Goal: Task Accomplishment & Management: Use online tool/utility

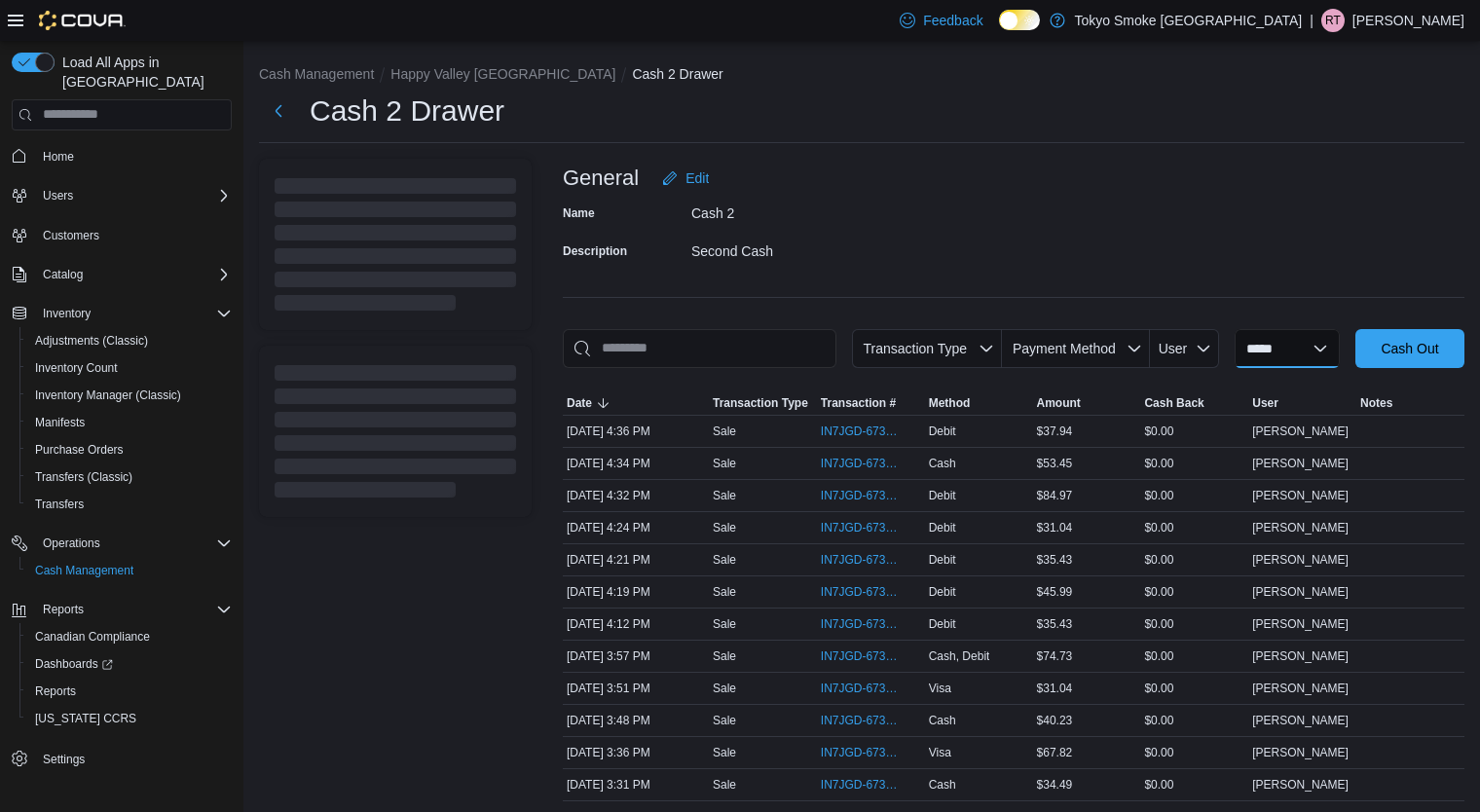
click at [1258, 346] on select "**********" at bounding box center [1287, 348] width 105 height 39
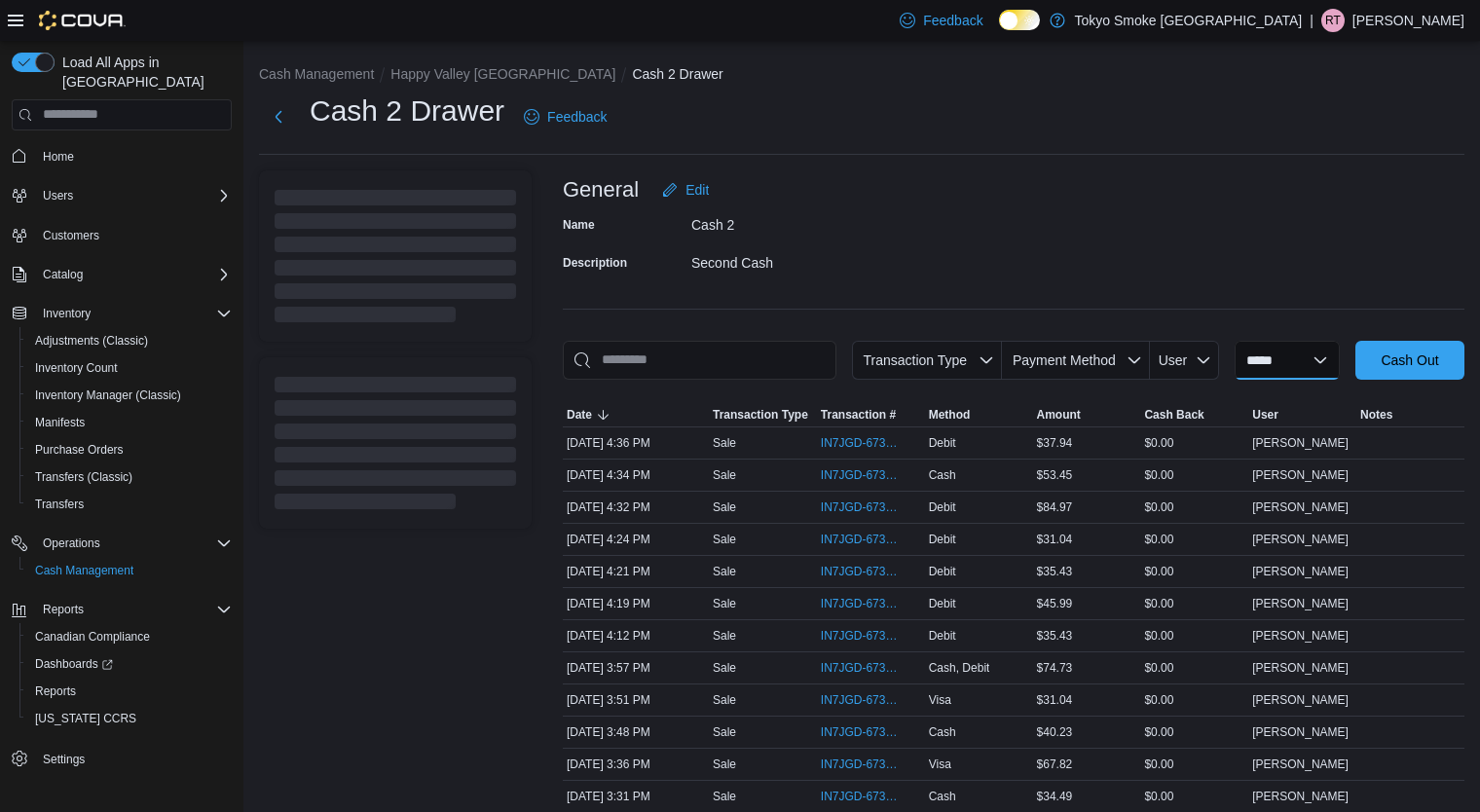
click at [1258, 349] on select "**********" at bounding box center [1287, 360] width 105 height 39
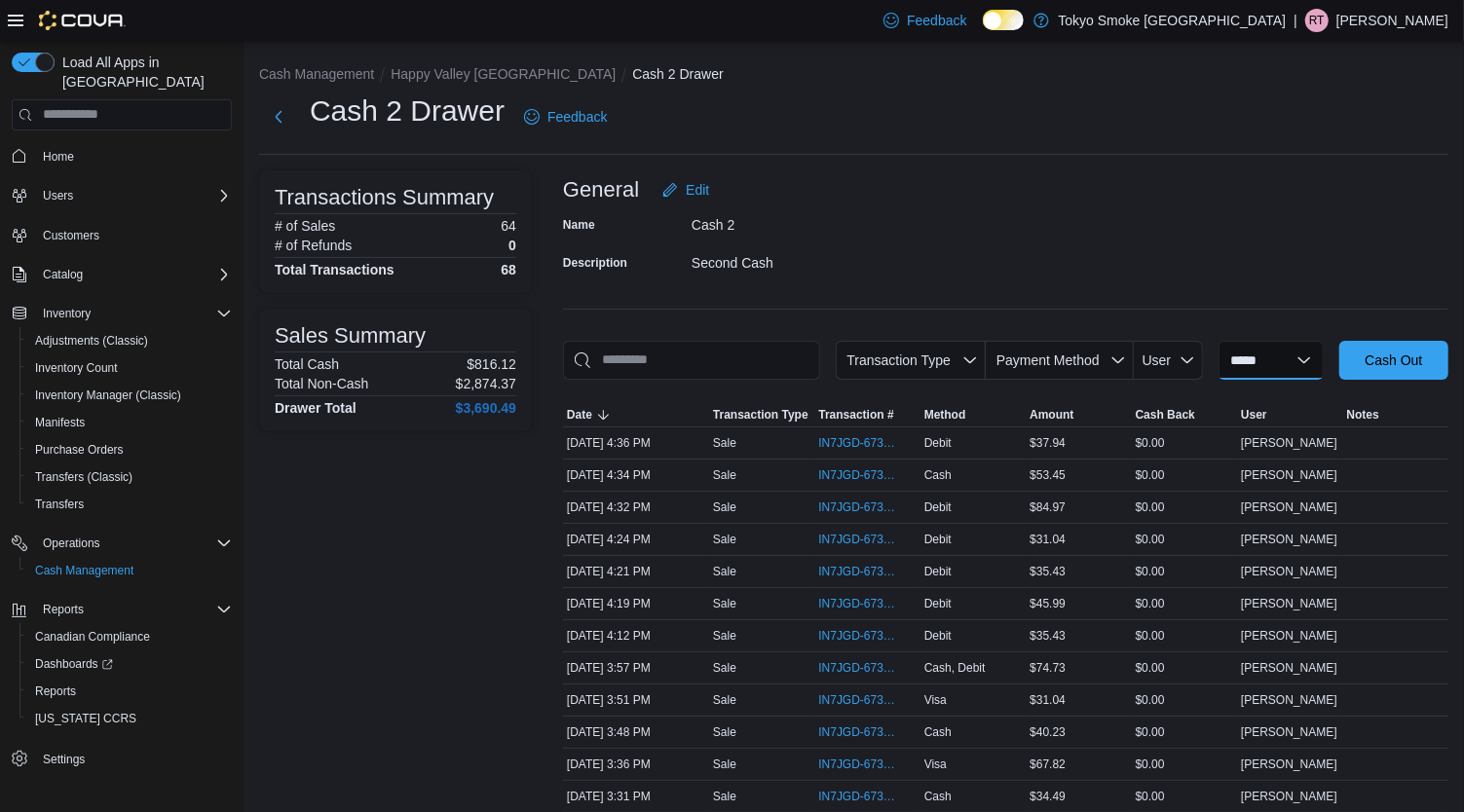
select select "*********"
click at [1218, 341] on select "**********" at bounding box center [1270, 360] width 105 height 39
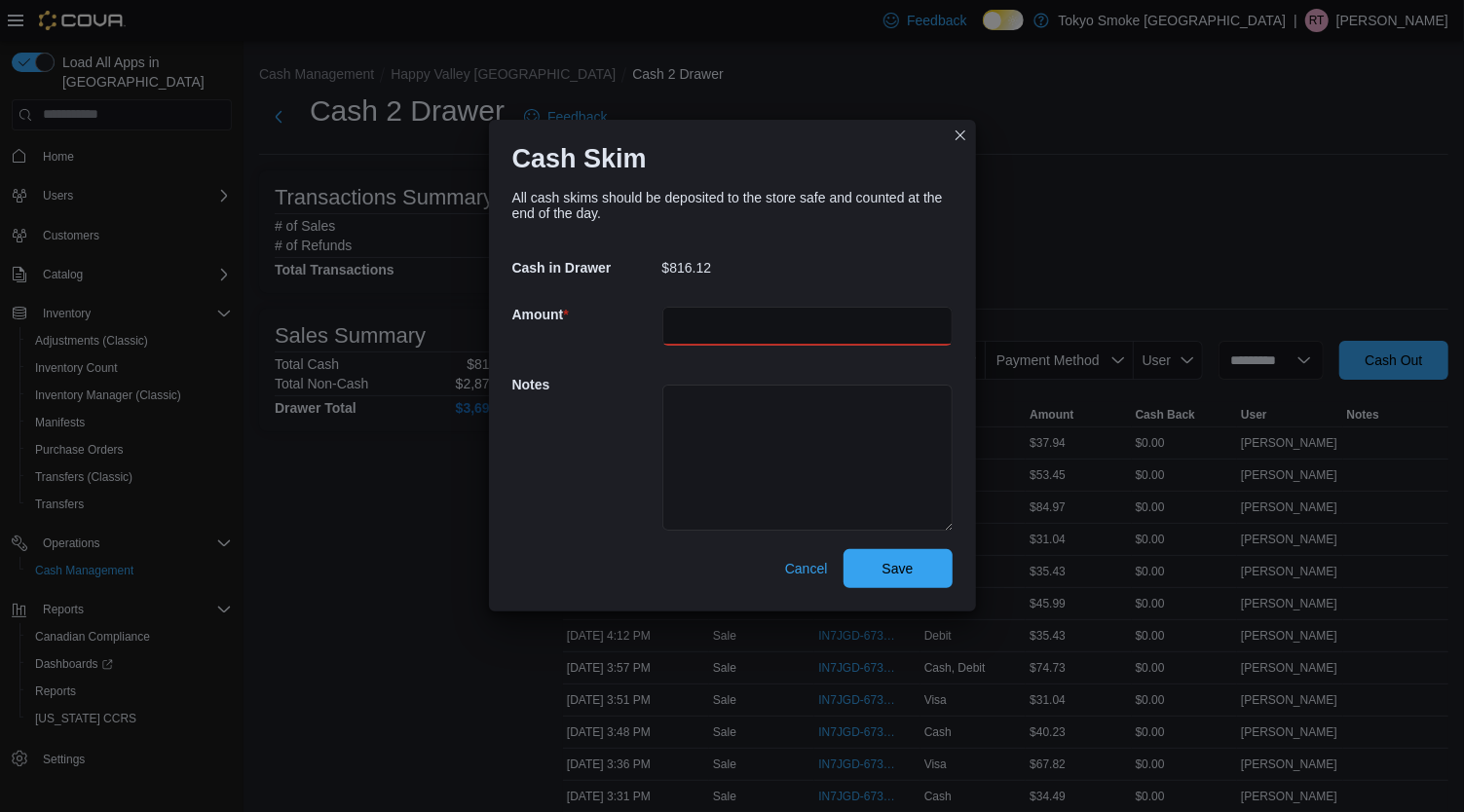
click at [801, 327] on input "number" at bounding box center [807, 326] width 290 height 39
type input "******"
click at [843, 549] on button "Save" at bounding box center [897, 568] width 109 height 39
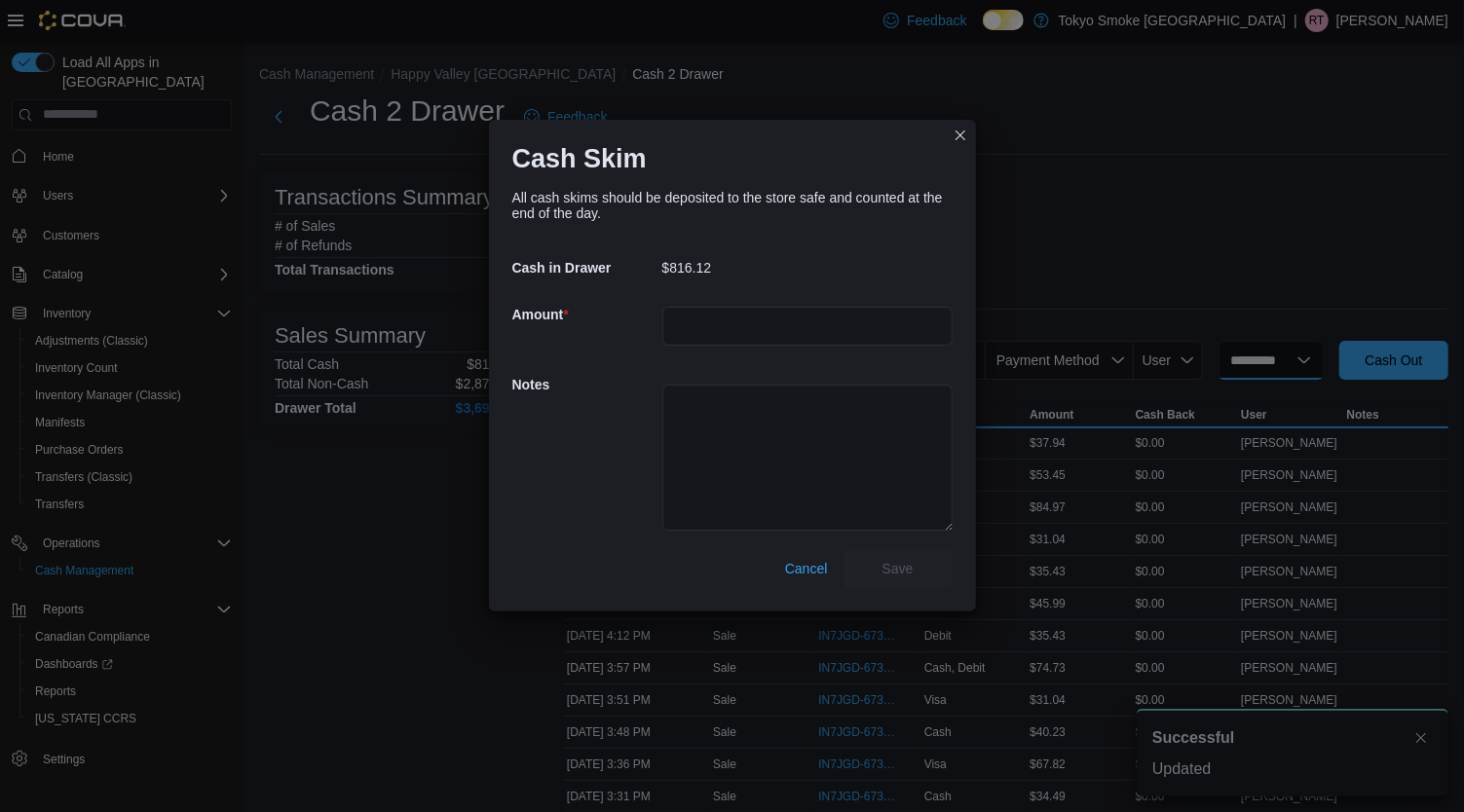
select select
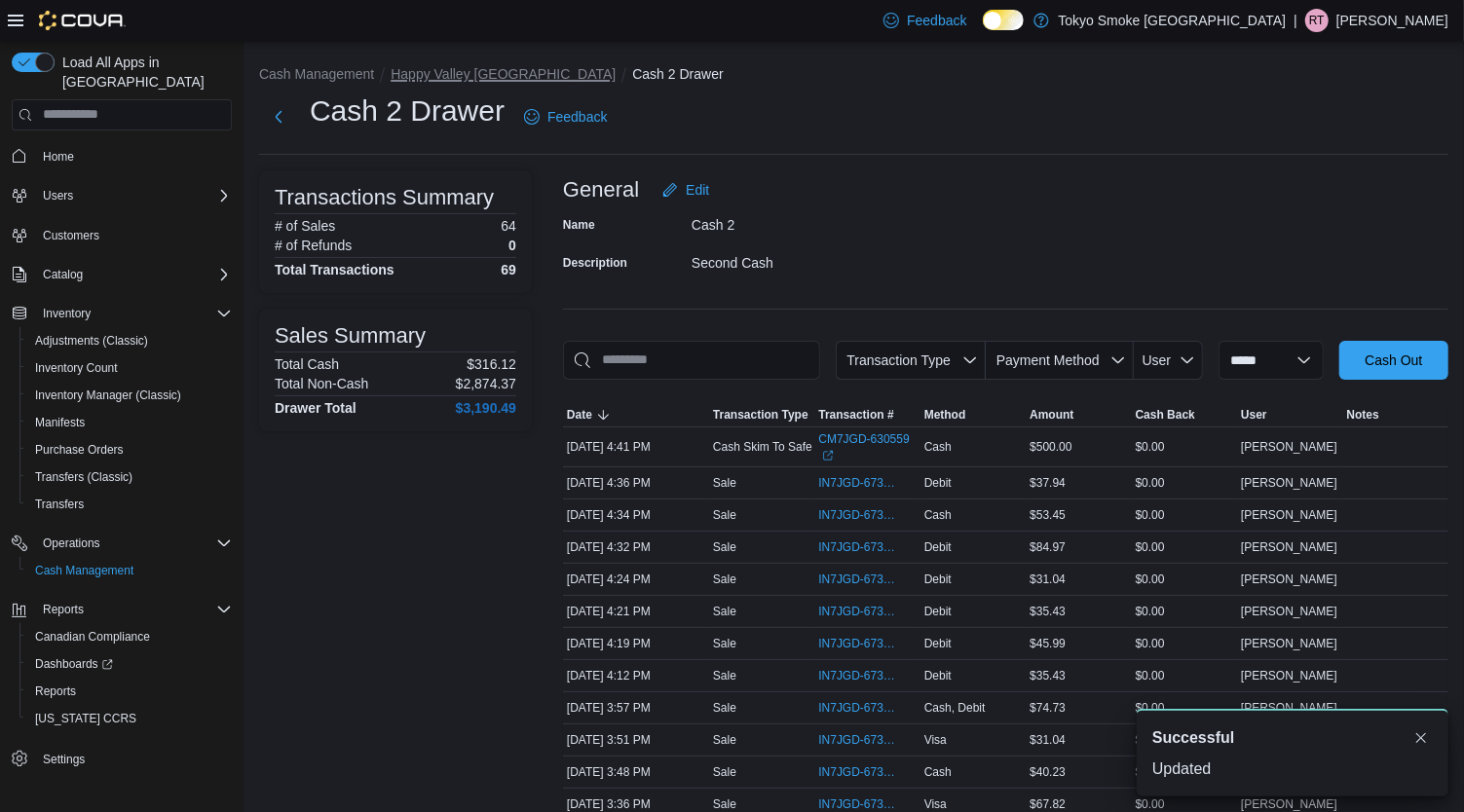
click at [468, 73] on button "Happy Valley [GEOGRAPHIC_DATA]" at bounding box center [503, 74] width 225 height 16
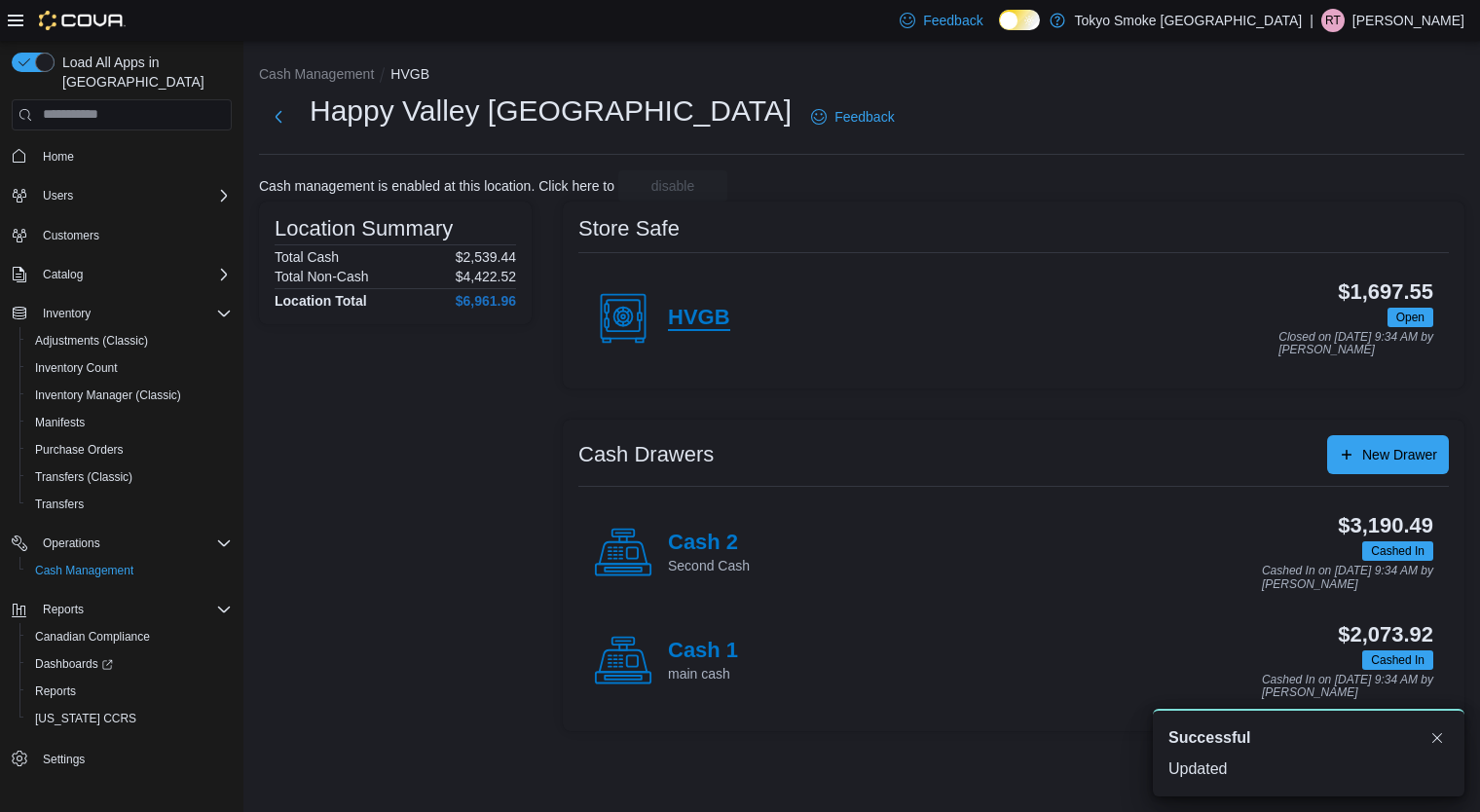
click at [694, 328] on h4 "HVGB" at bounding box center [699, 318] width 62 height 25
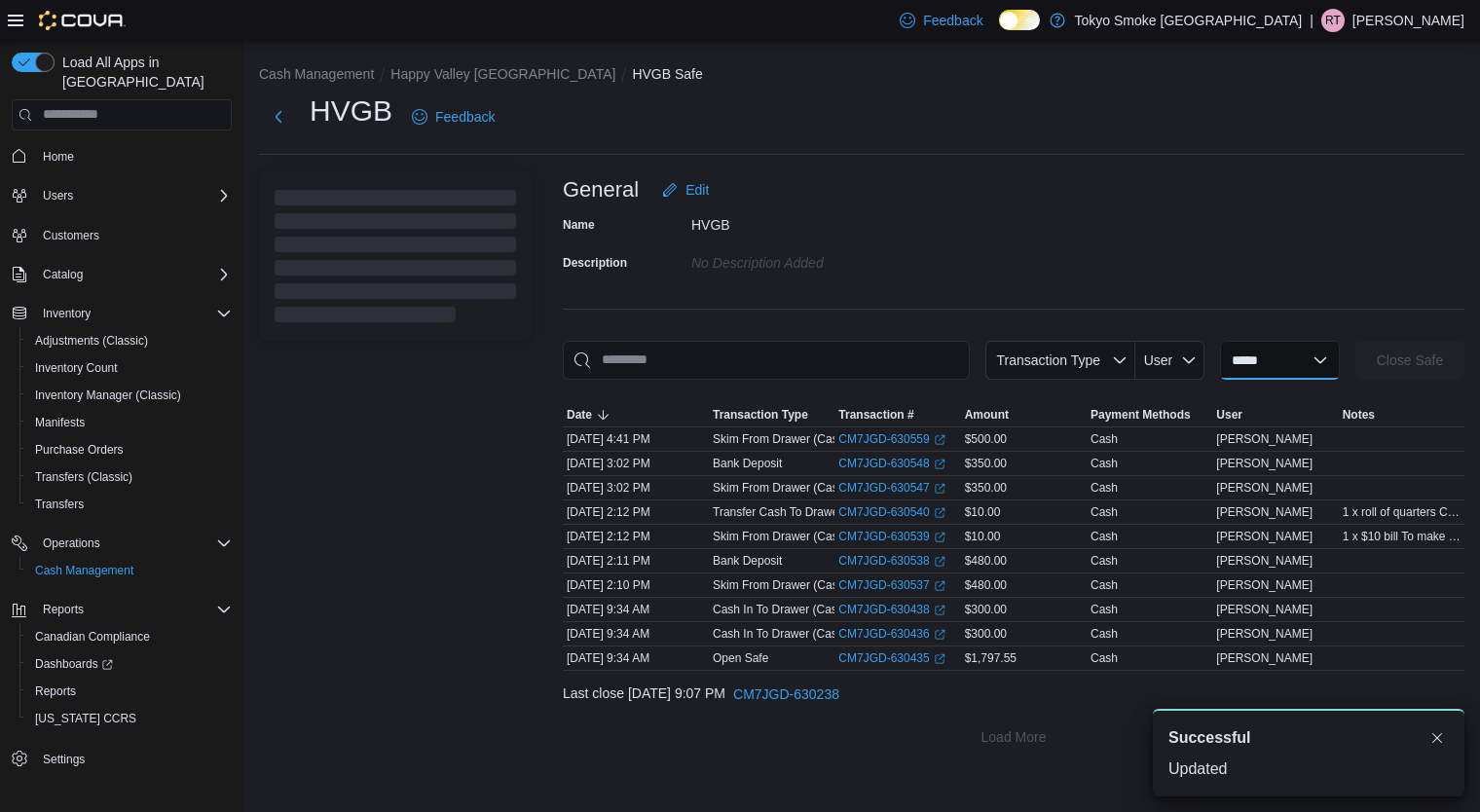
click at [1281, 377] on select "**********" at bounding box center [1280, 360] width 120 height 39
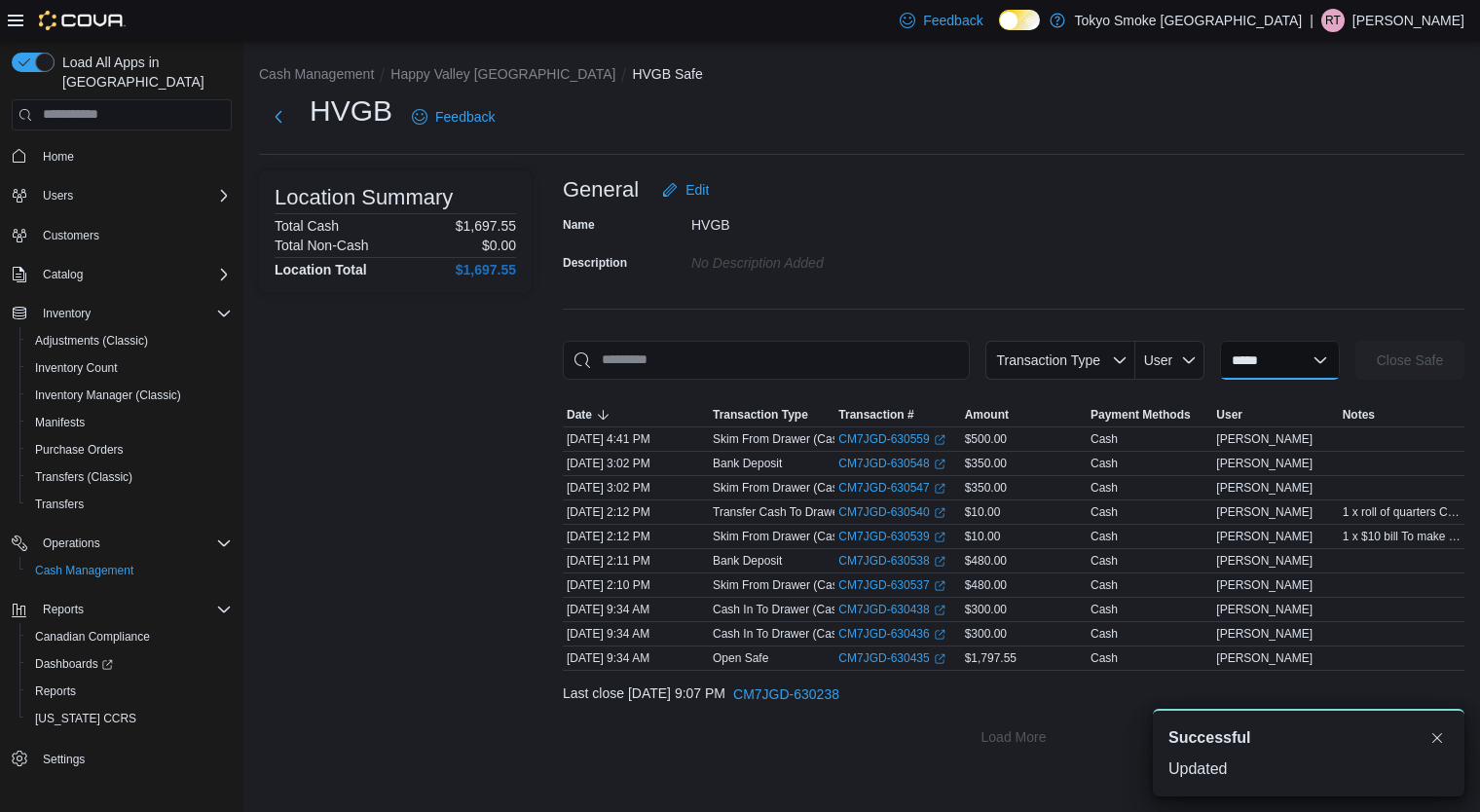
select select "**********"
click at [1220, 341] on select "**********" at bounding box center [1280, 360] width 120 height 39
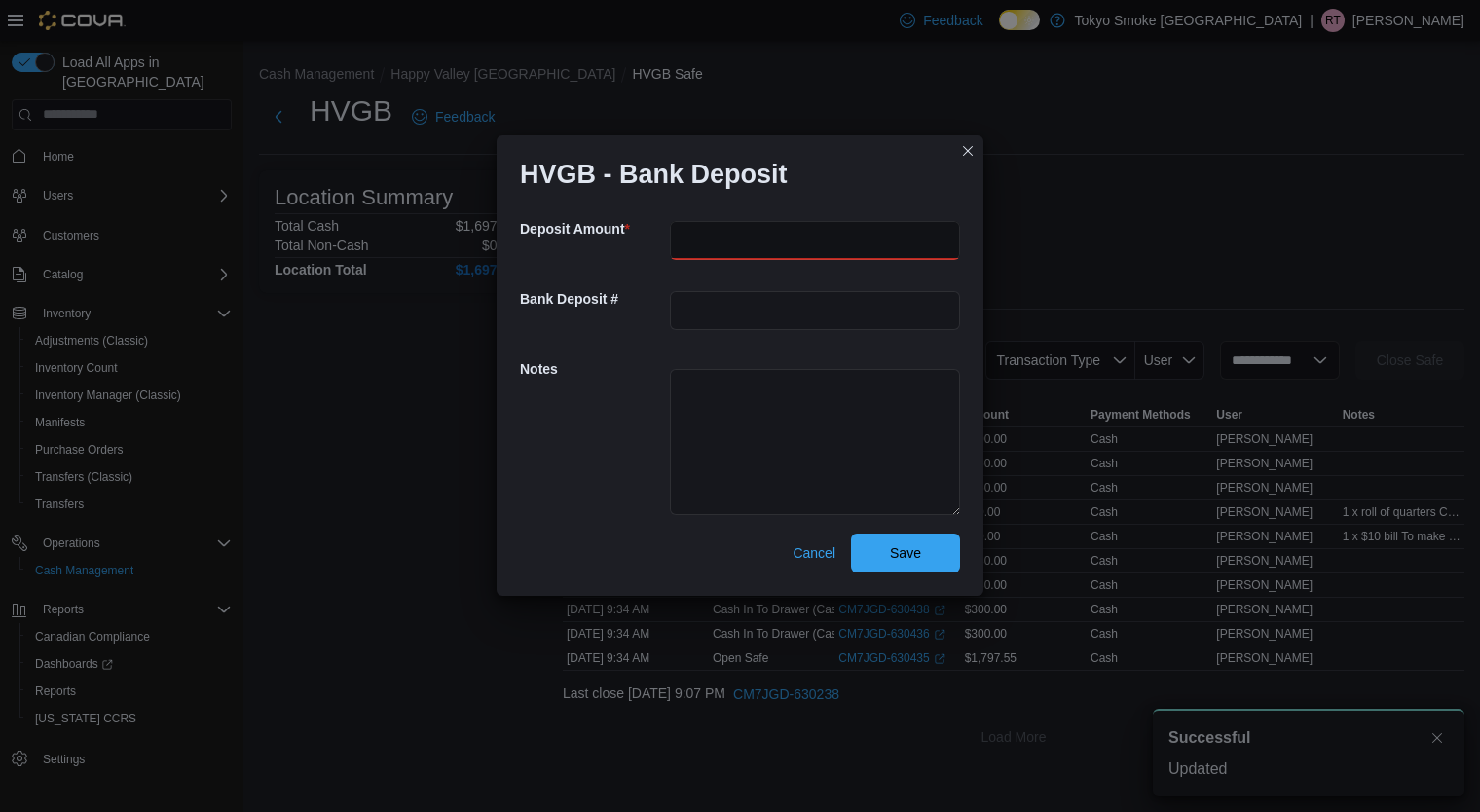
click at [804, 242] on input "number" at bounding box center [815, 240] width 290 height 39
type input "******"
click at [851, 534] on button "Save" at bounding box center [905, 553] width 109 height 39
select select
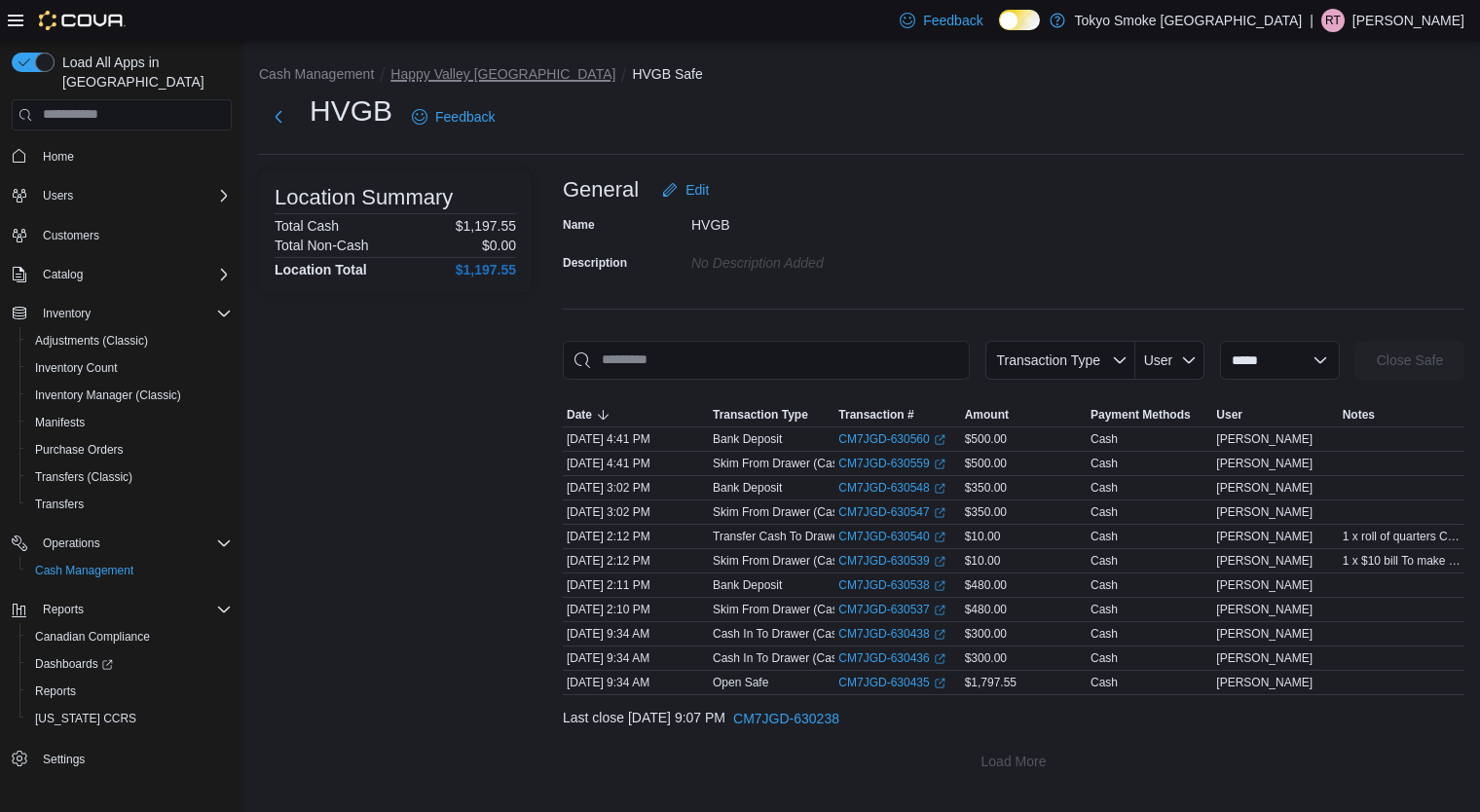
click at [516, 69] on button "Happy Valley [GEOGRAPHIC_DATA]" at bounding box center [503, 74] width 225 height 16
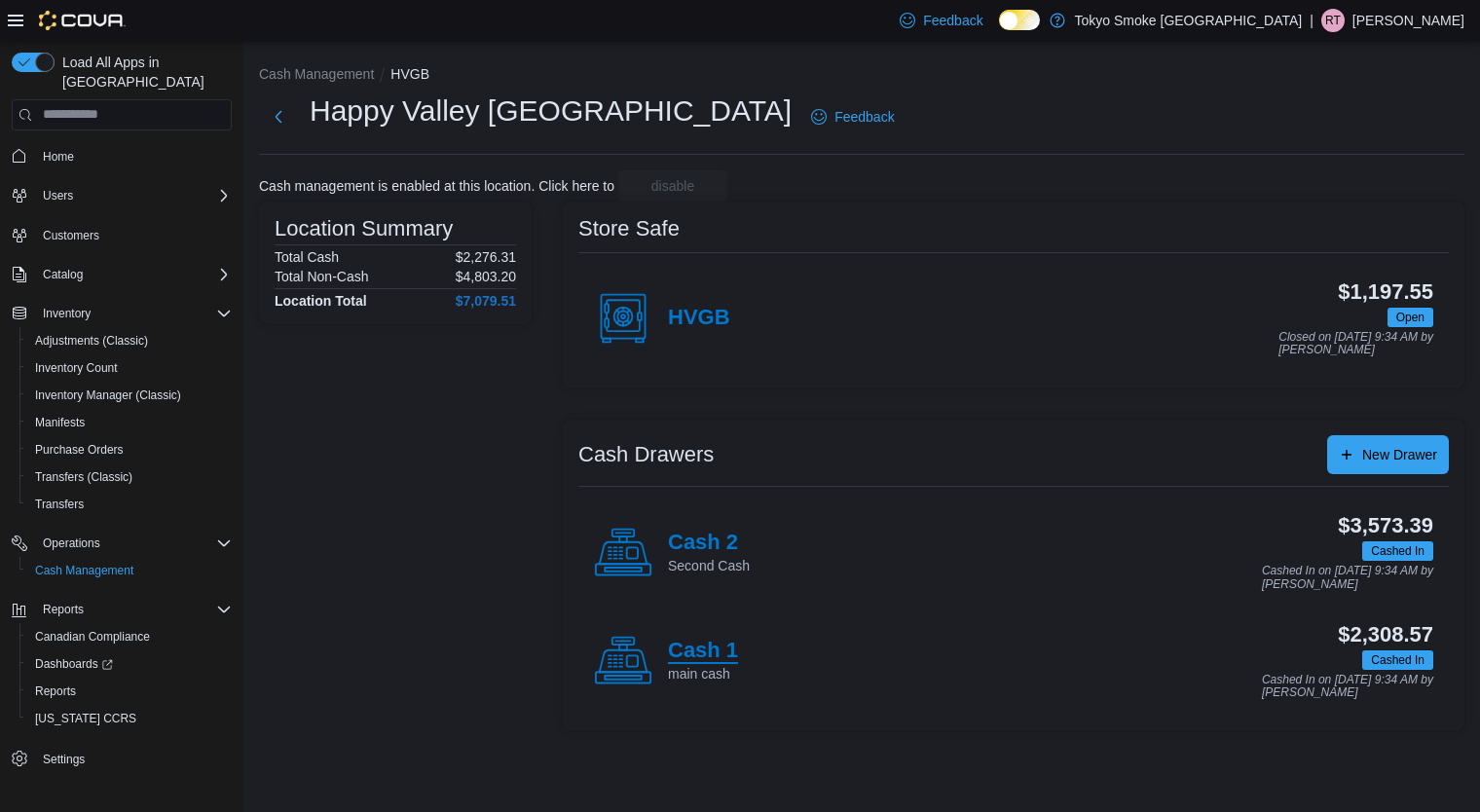
click at [734, 642] on h4 "Cash 1" at bounding box center [703, 651] width 70 height 25
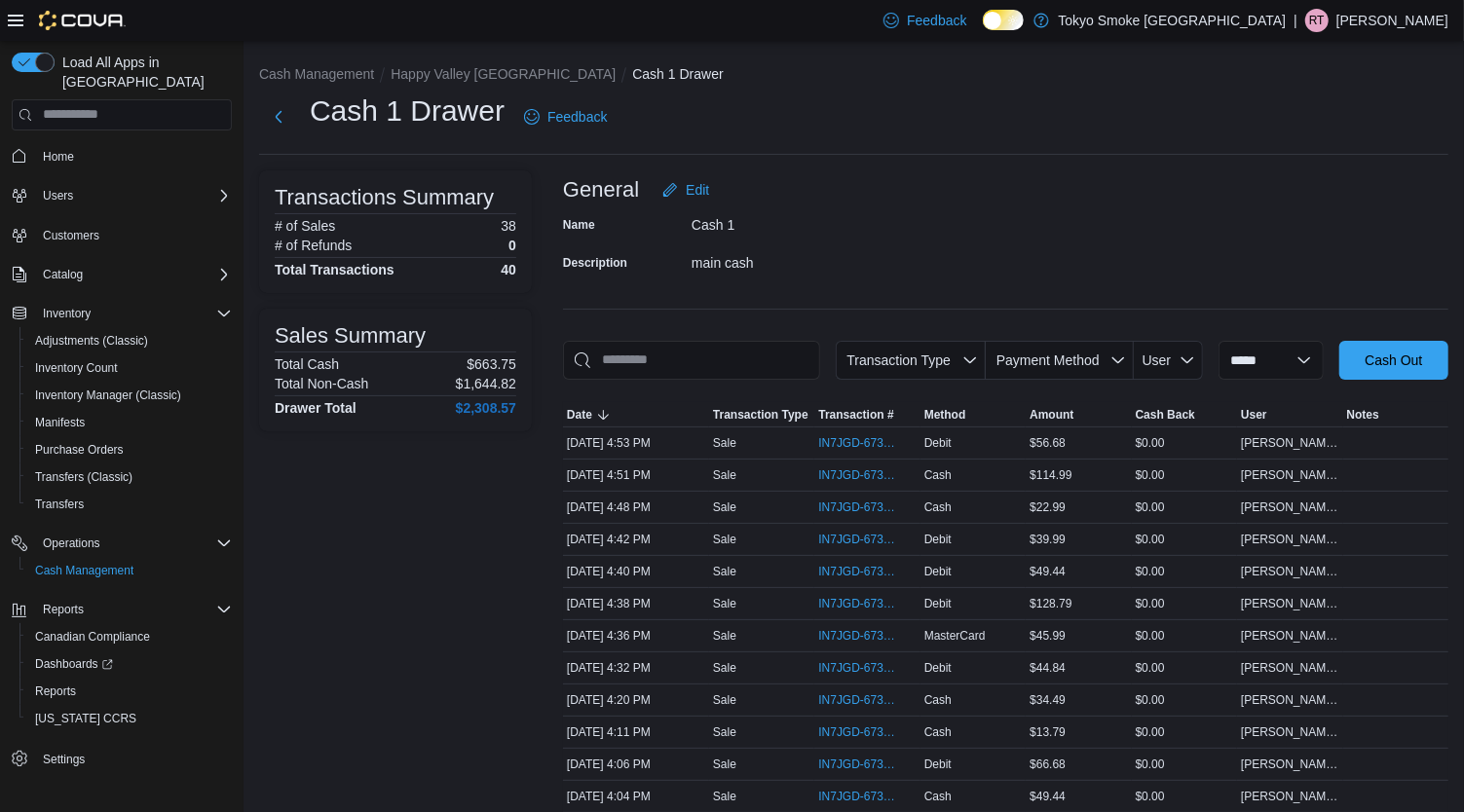
click at [488, 81] on li "Happy Valley [GEOGRAPHIC_DATA]" at bounding box center [512, 73] width 242 height 19
click at [488, 74] on button "Happy Valley [GEOGRAPHIC_DATA]" at bounding box center [503, 74] width 225 height 16
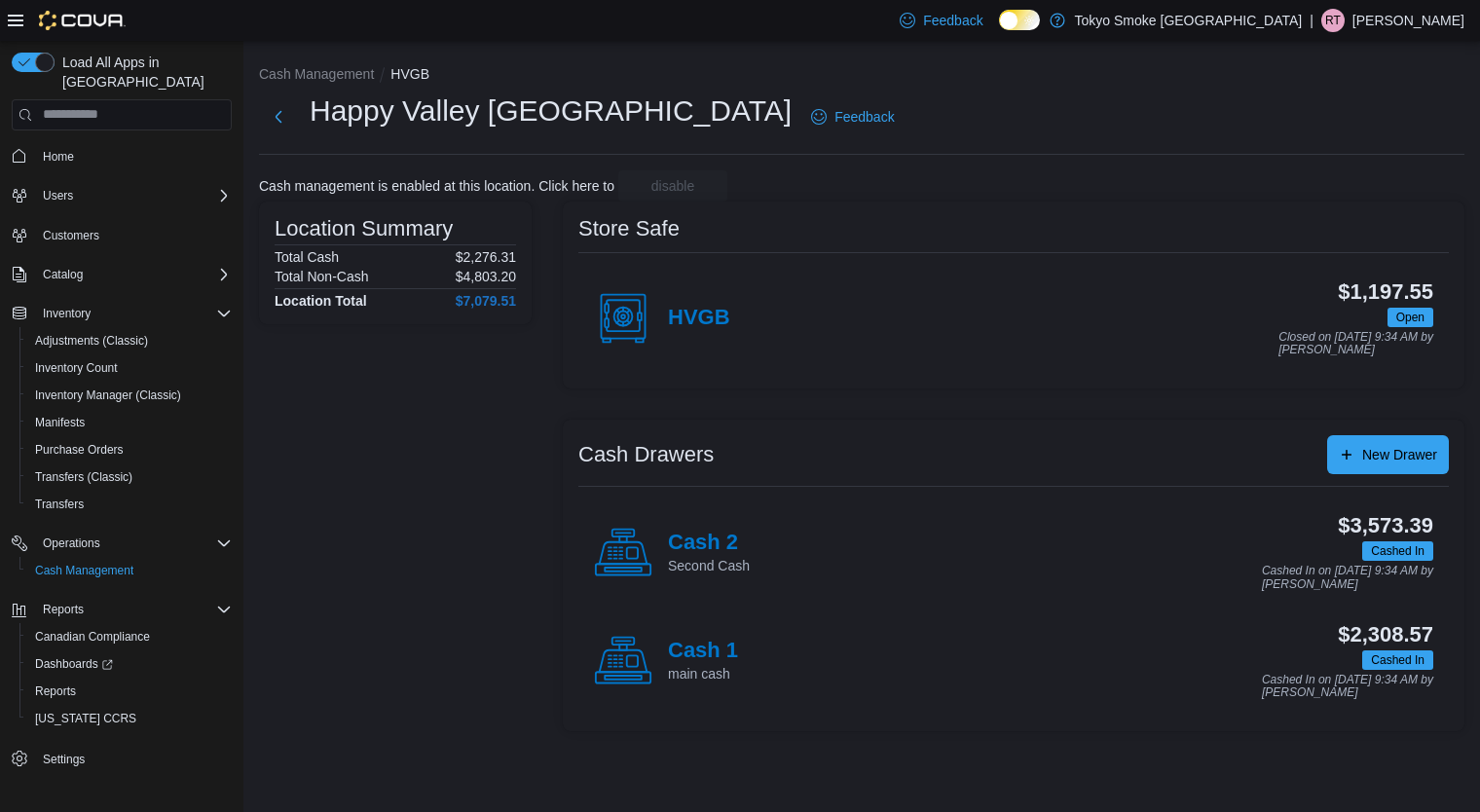
click at [706, 580] on div "Cash 2 Second Cash" at bounding box center [672, 553] width 156 height 58
click at [706, 580] on div "Cash Management HVGB Happy Valley [GEOGRAPHIC_DATA] Feedback Cash management is…" at bounding box center [861, 426] width 1237 height 771
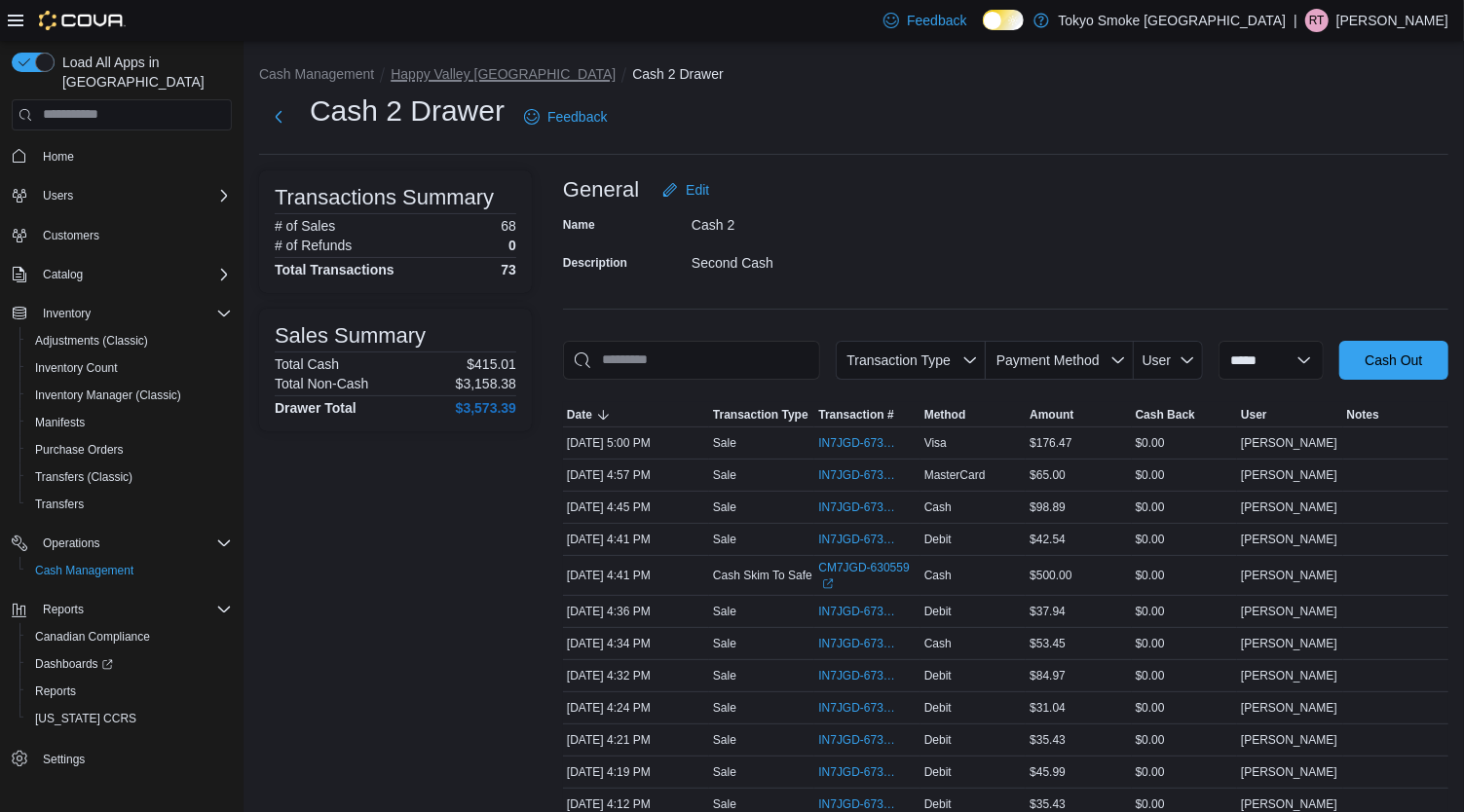
click at [476, 66] on button "Happy Valley [GEOGRAPHIC_DATA]" at bounding box center [503, 74] width 225 height 16
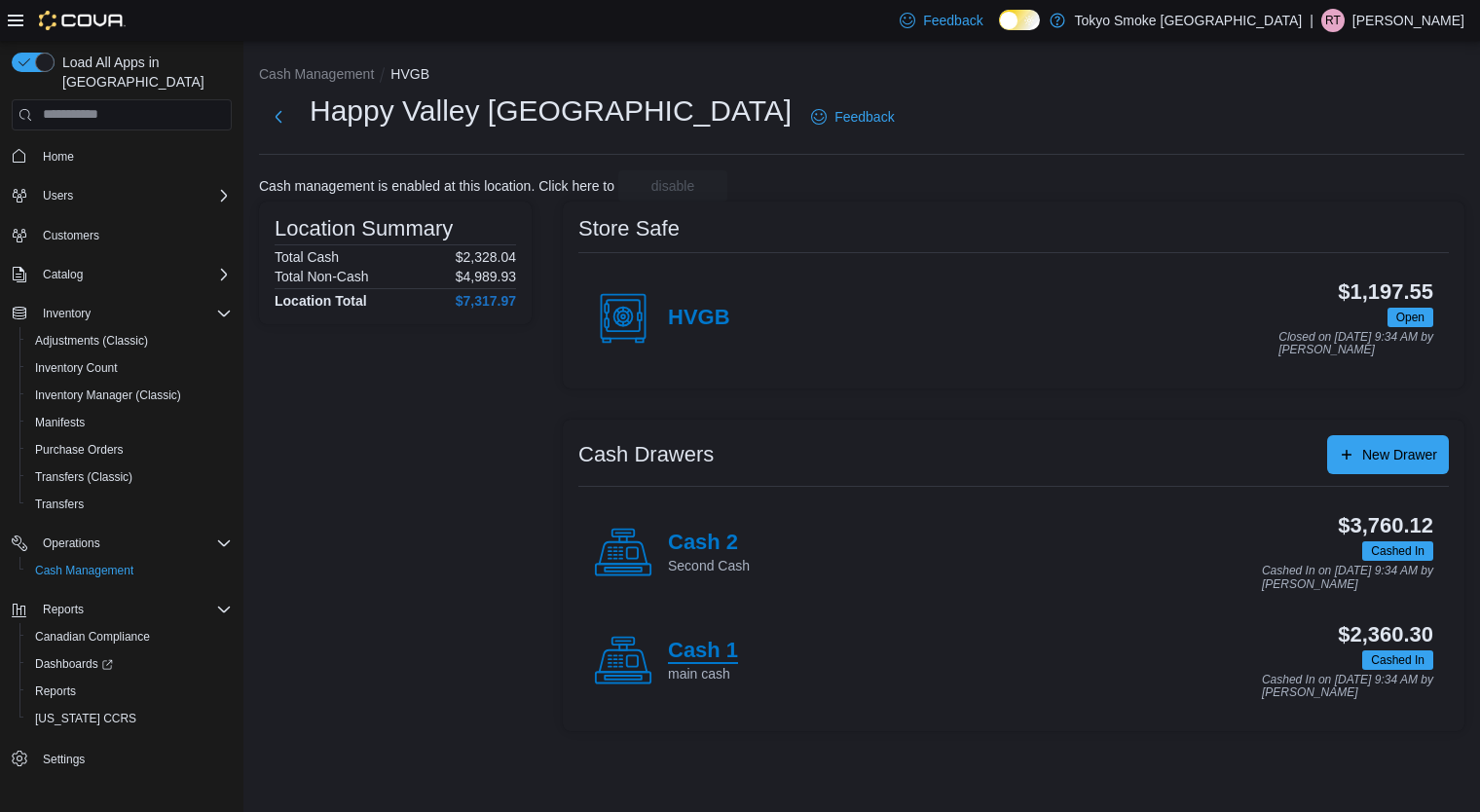
click at [686, 646] on h4 "Cash 1" at bounding box center [703, 651] width 70 height 25
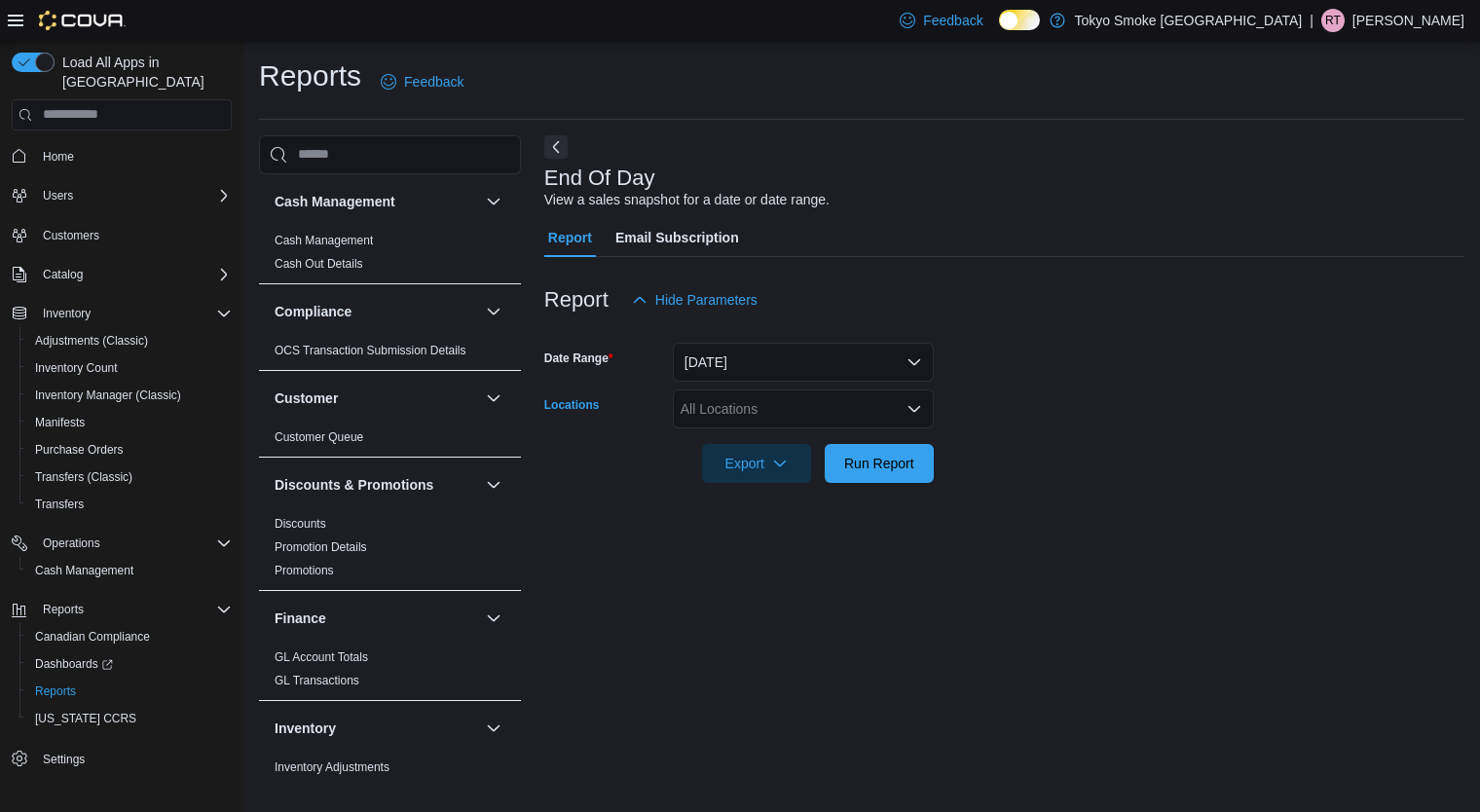
click at [811, 407] on div "All Locations" at bounding box center [803, 409] width 261 height 39
type input "**"
click at [805, 444] on span "Happy Valley [GEOGRAPHIC_DATA]" at bounding box center [837, 441] width 225 height 19
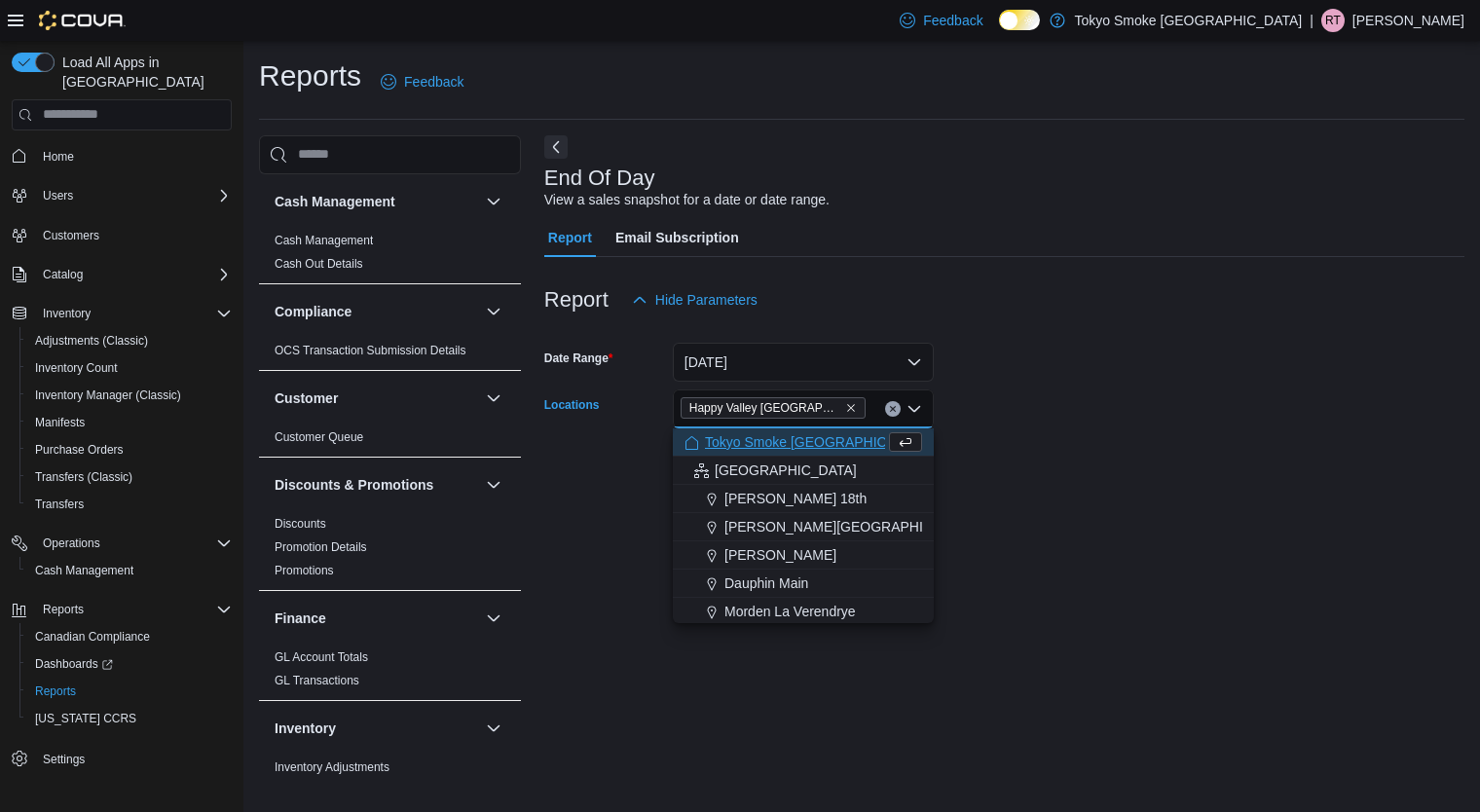
click at [1001, 618] on div "End Of Day View a sales snapshot for a date or date range. Report Email Subscri…" at bounding box center [1004, 459] width 920 height 649
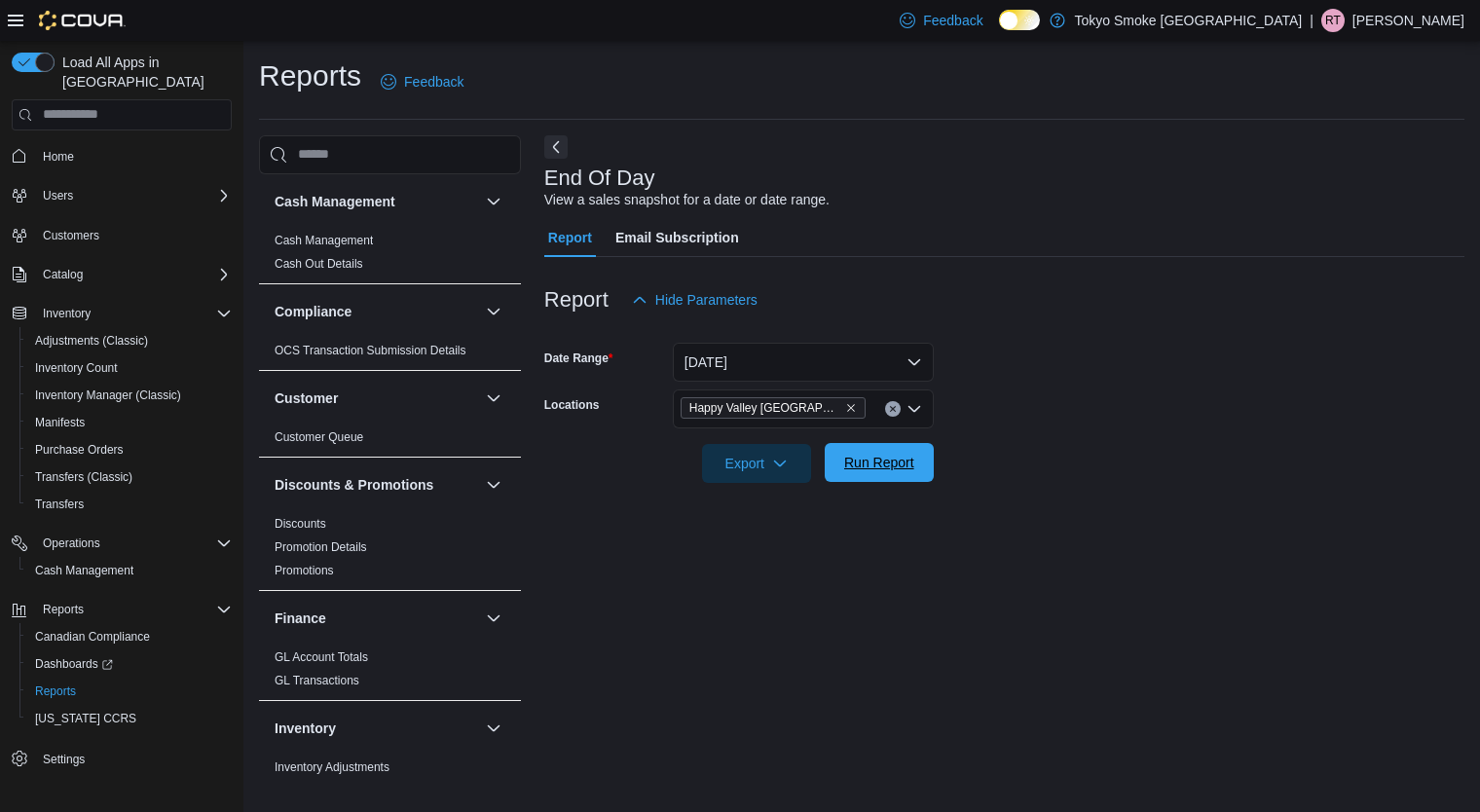
click at [878, 482] on span "Run Report" at bounding box center [880, 462] width 86 height 39
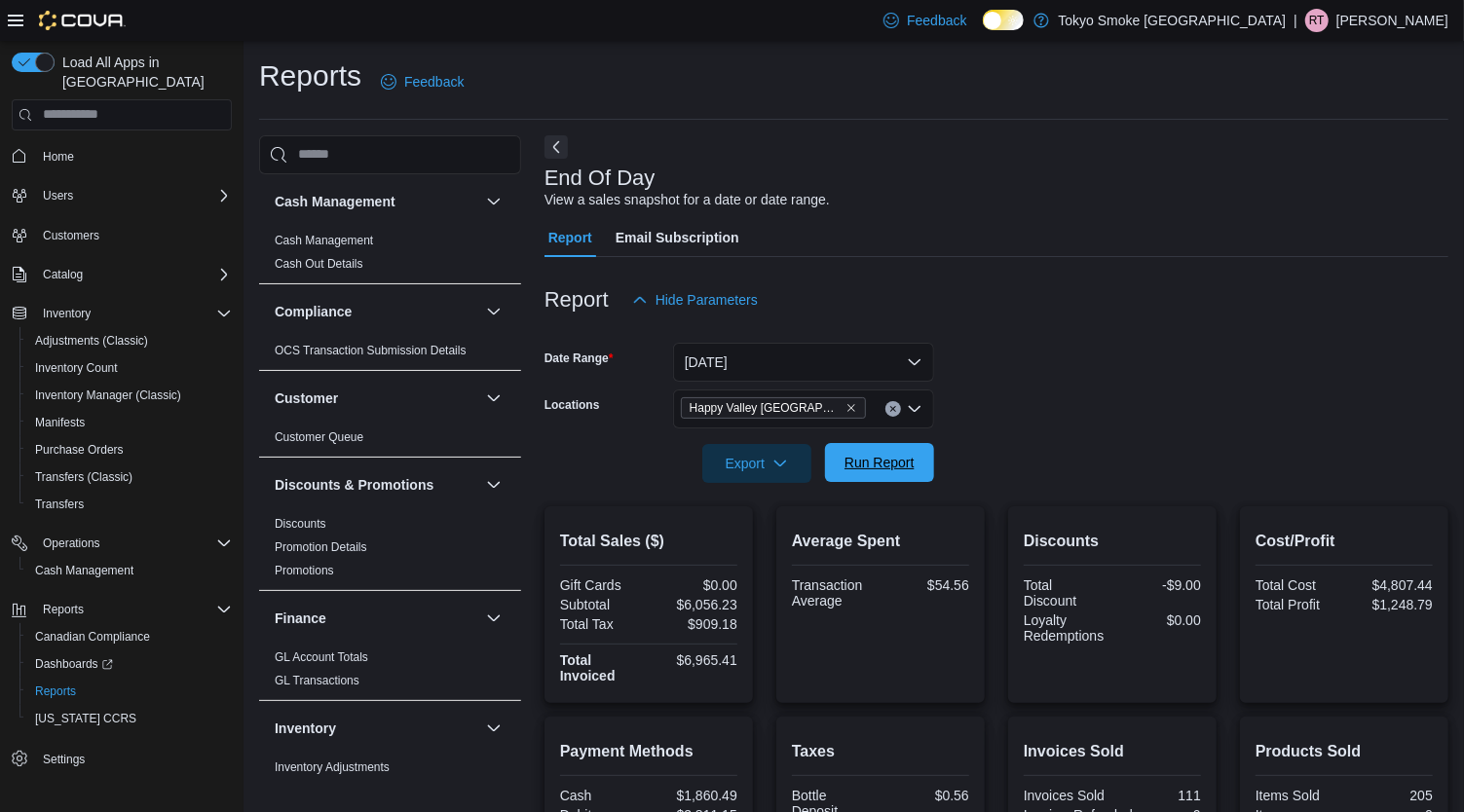
click at [850, 454] on span "Run Report" at bounding box center [879, 462] width 70 height 19
click at [908, 463] on span "Run Report" at bounding box center [879, 462] width 70 height 19
click at [93, 563] on span "Cash Management" at bounding box center [84, 571] width 98 height 16
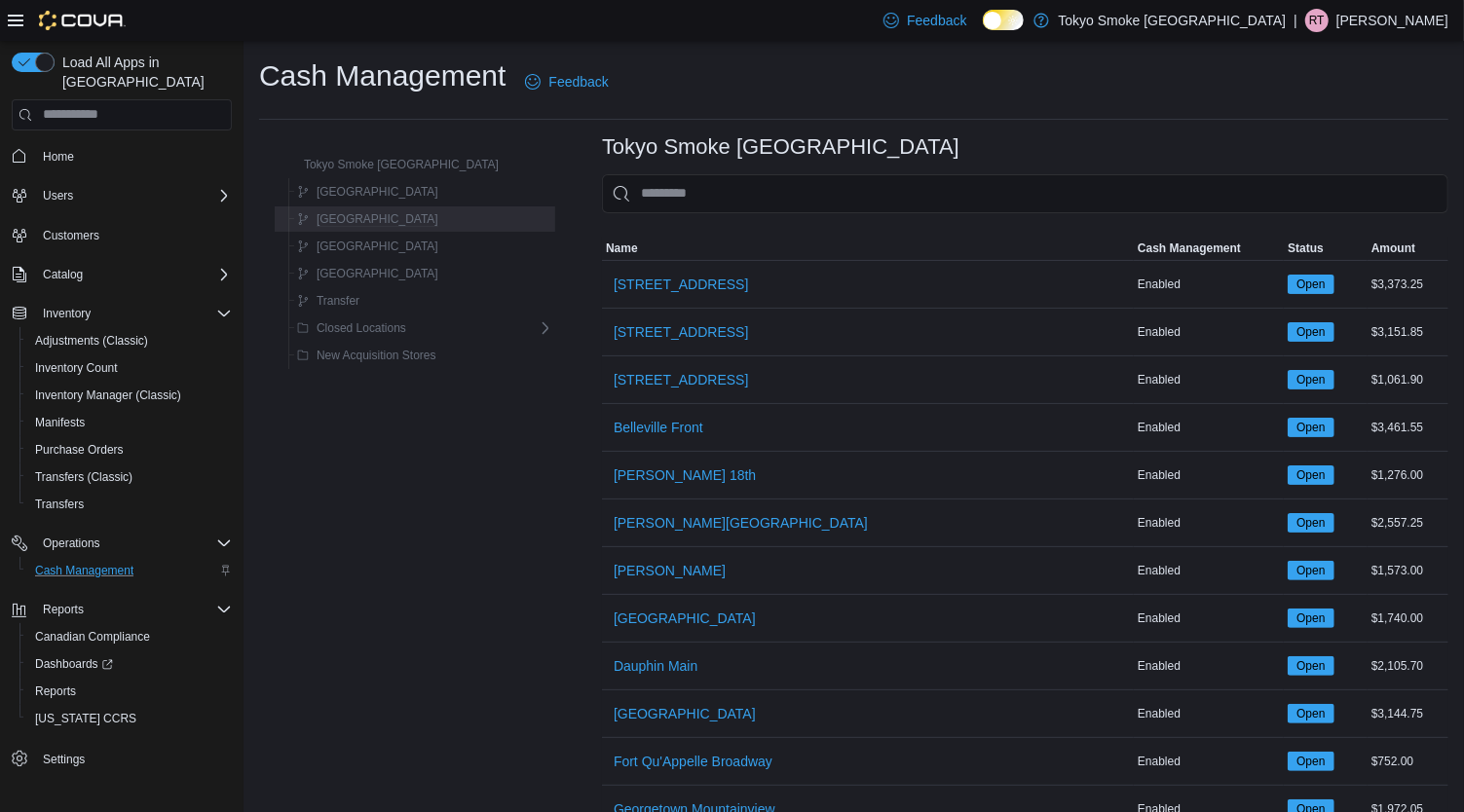
click at [431, 228] on div "[GEOGRAPHIC_DATA]" at bounding box center [421, 218] width 264 height 23
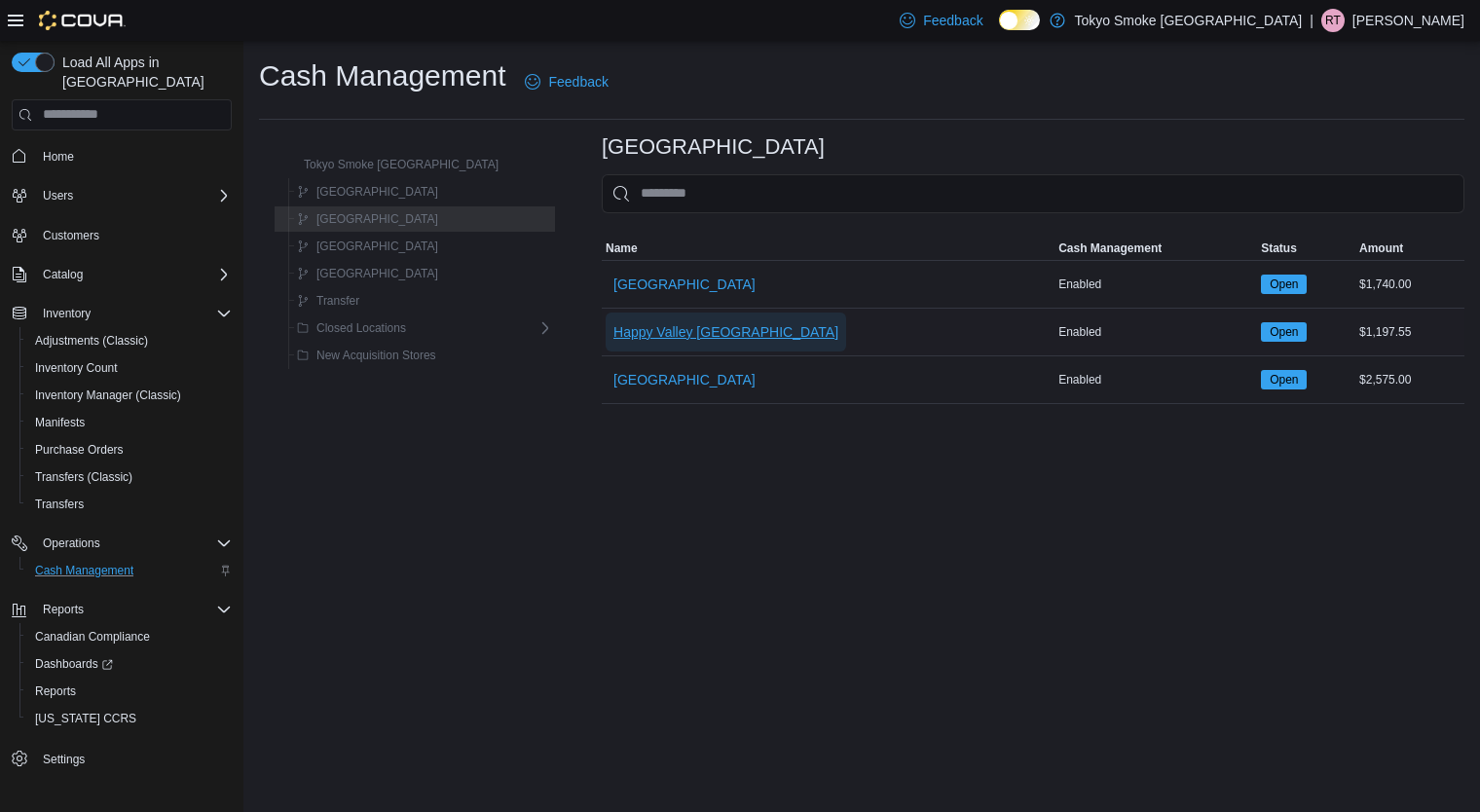
click at [683, 332] on span "Happy Valley [GEOGRAPHIC_DATA]" at bounding box center [726, 331] width 225 height 19
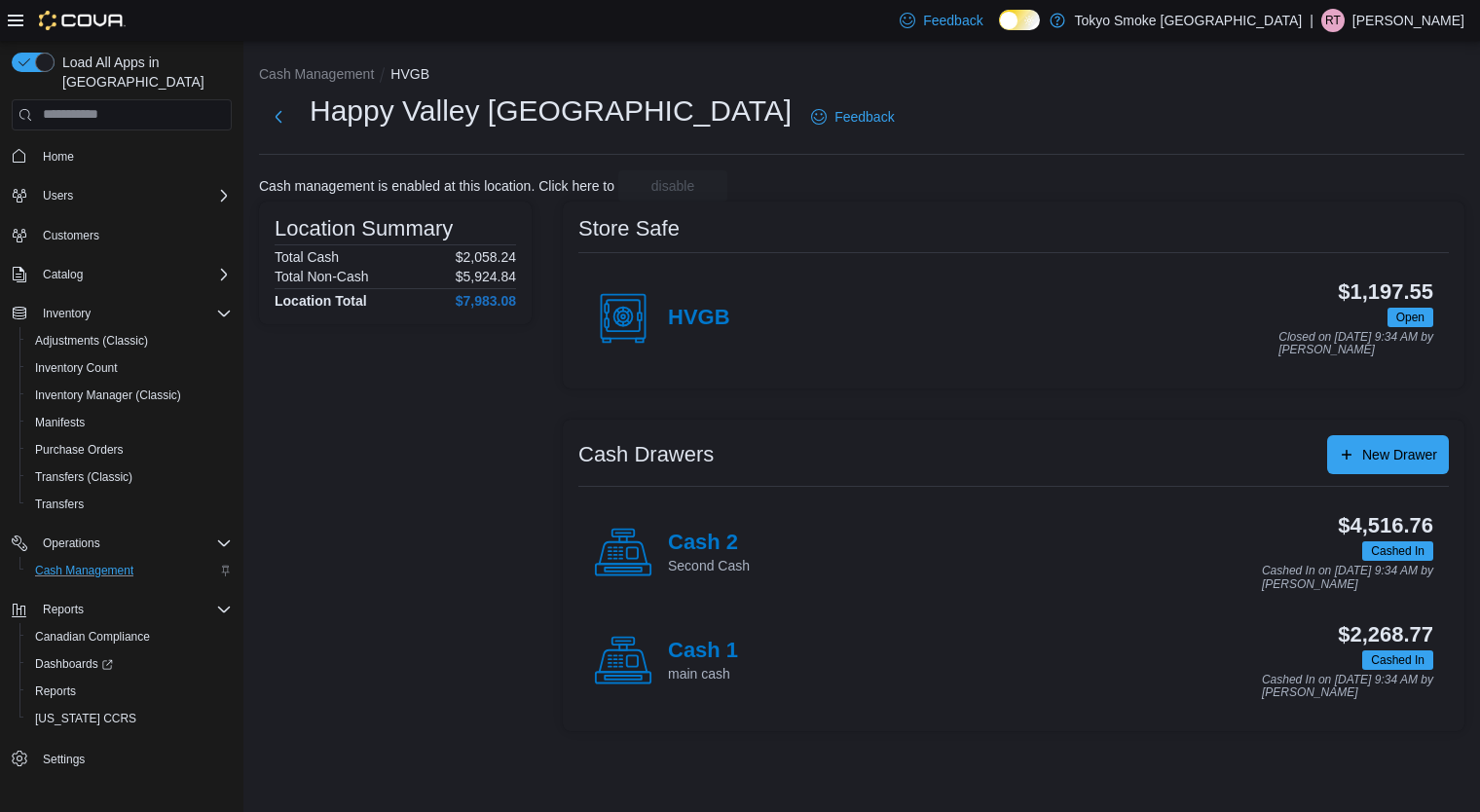
click at [675, 502] on div "Cash 2 Second Cash $4,516.76 Cashed In Cashed In on [DATE] 9:34 AM by [PERSON_N…" at bounding box center [1014, 553] width 871 height 108
click at [704, 535] on h4 "Cash 2" at bounding box center [709, 543] width 82 height 25
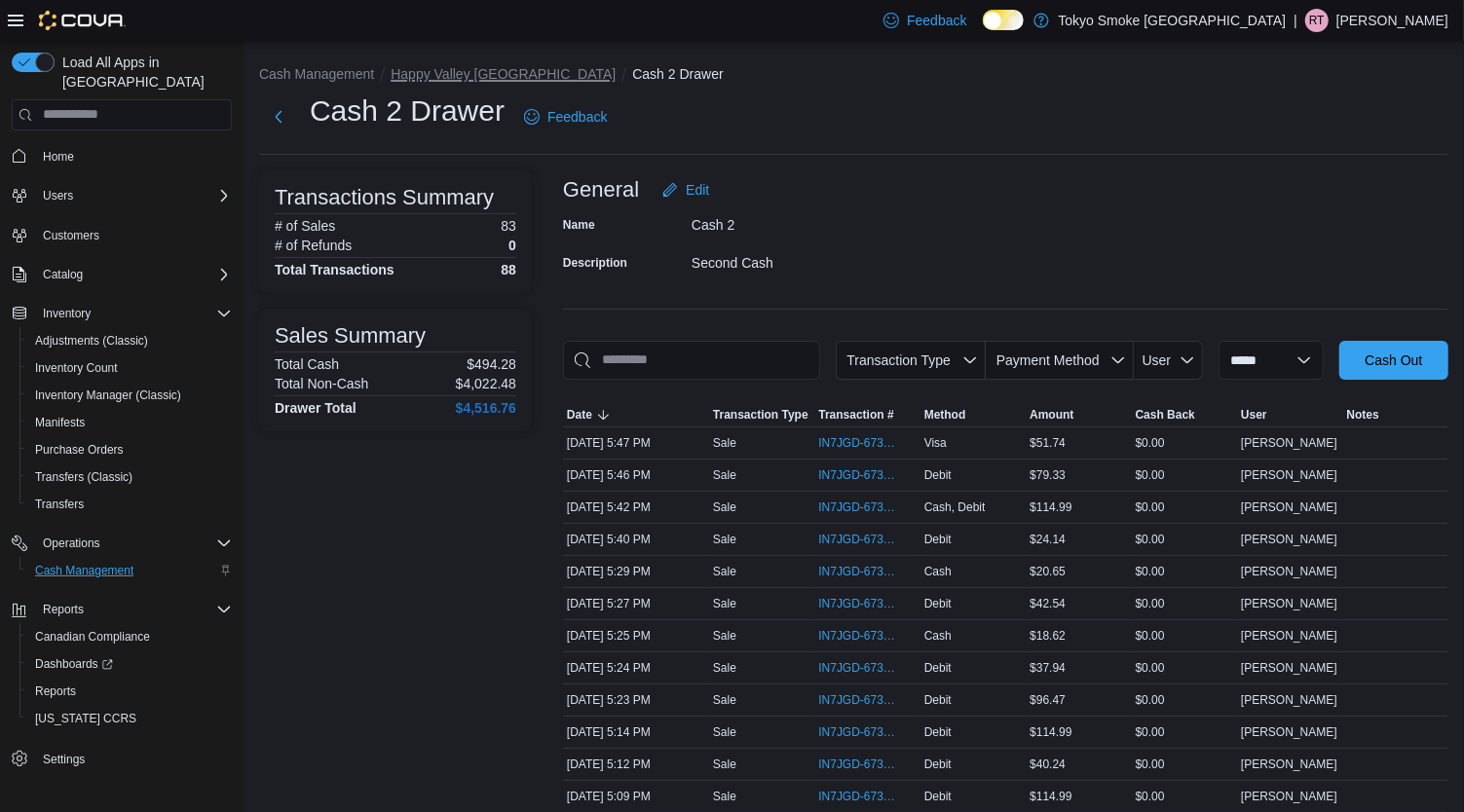
click at [505, 80] on button "Happy Valley [GEOGRAPHIC_DATA]" at bounding box center [503, 74] width 225 height 16
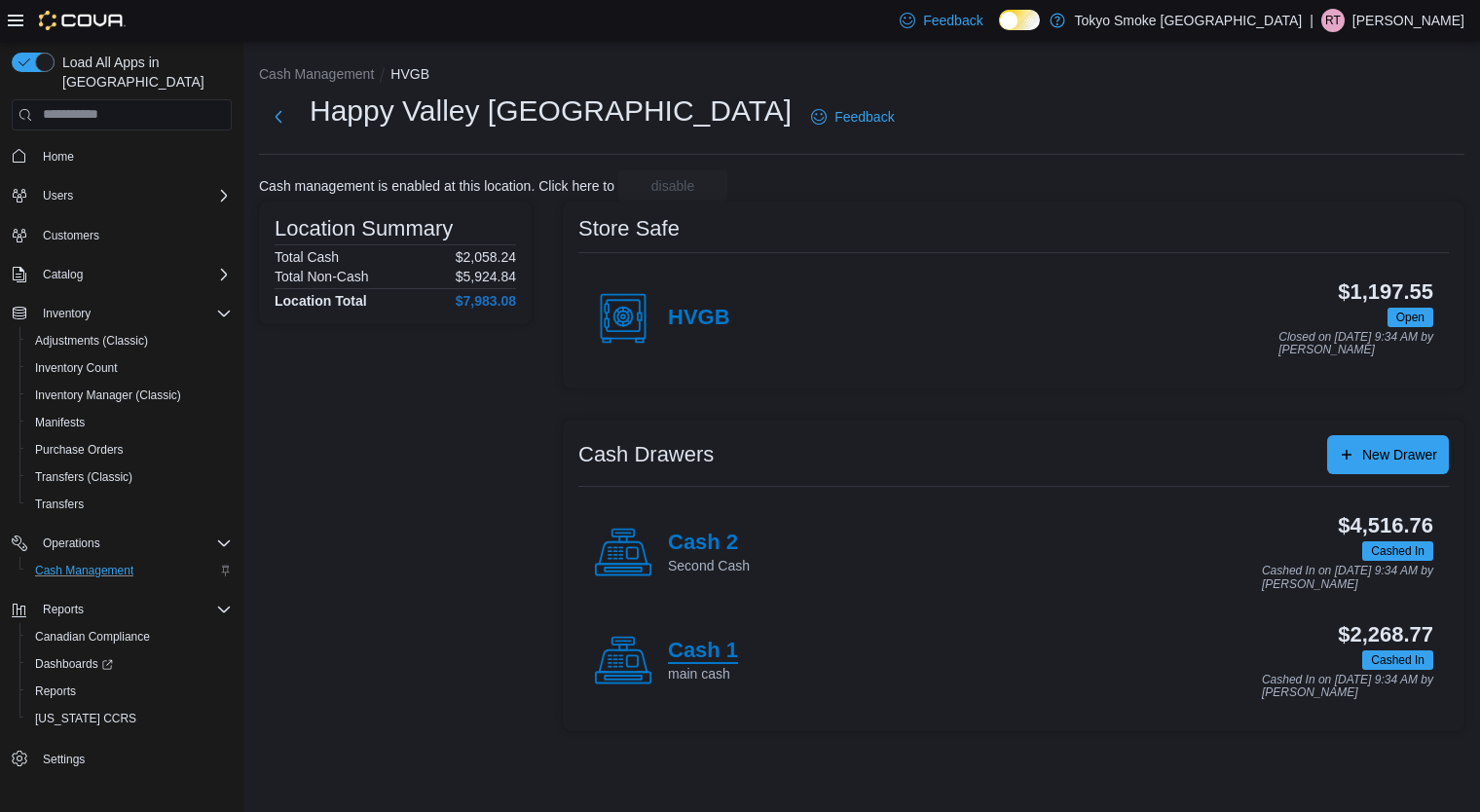
click at [713, 651] on h4 "Cash 1" at bounding box center [703, 651] width 70 height 25
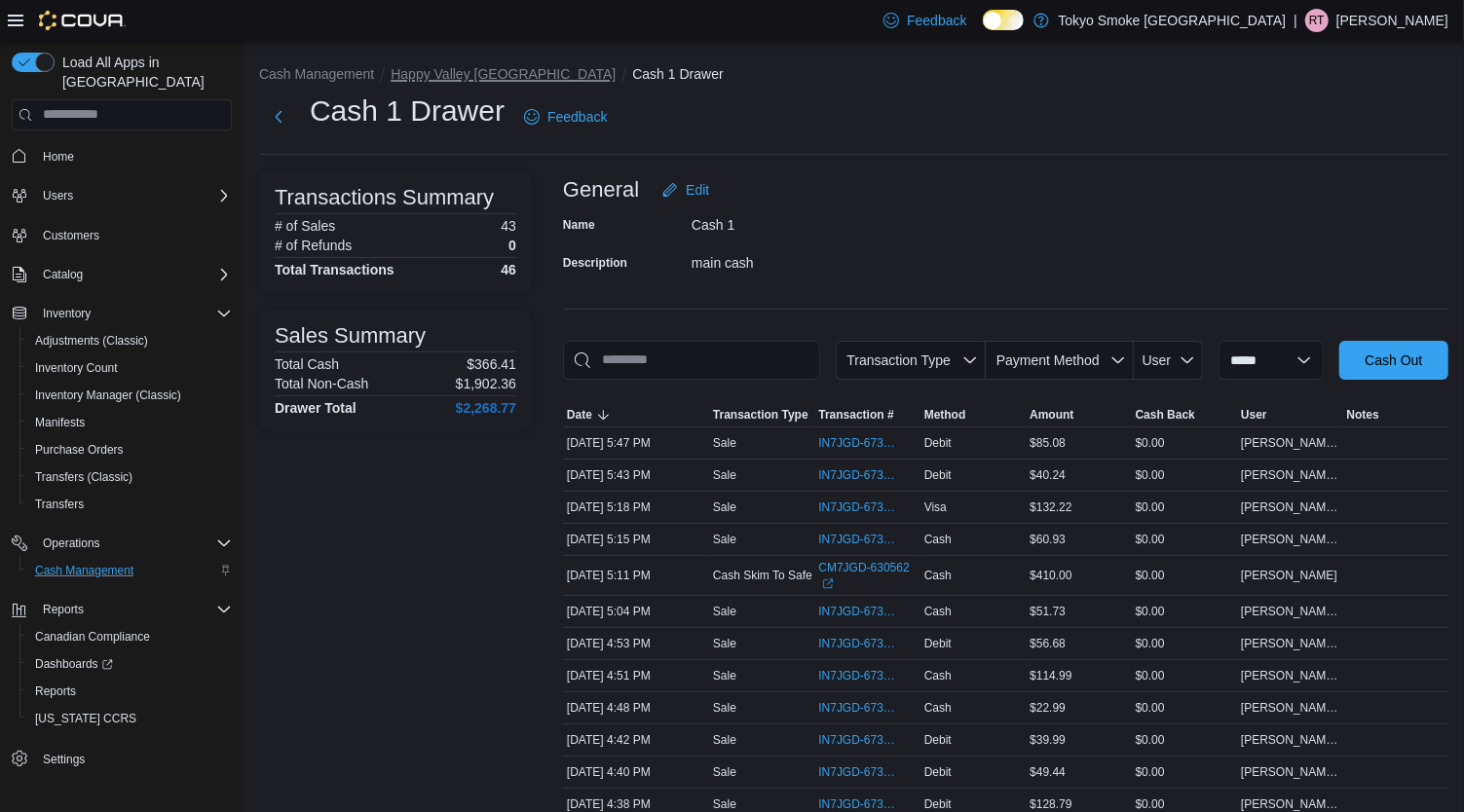
click at [490, 78] on button "Happy Valley [GEOGRAPHIC_DATA]" at bounding box center [503, 74] width 225 height 16
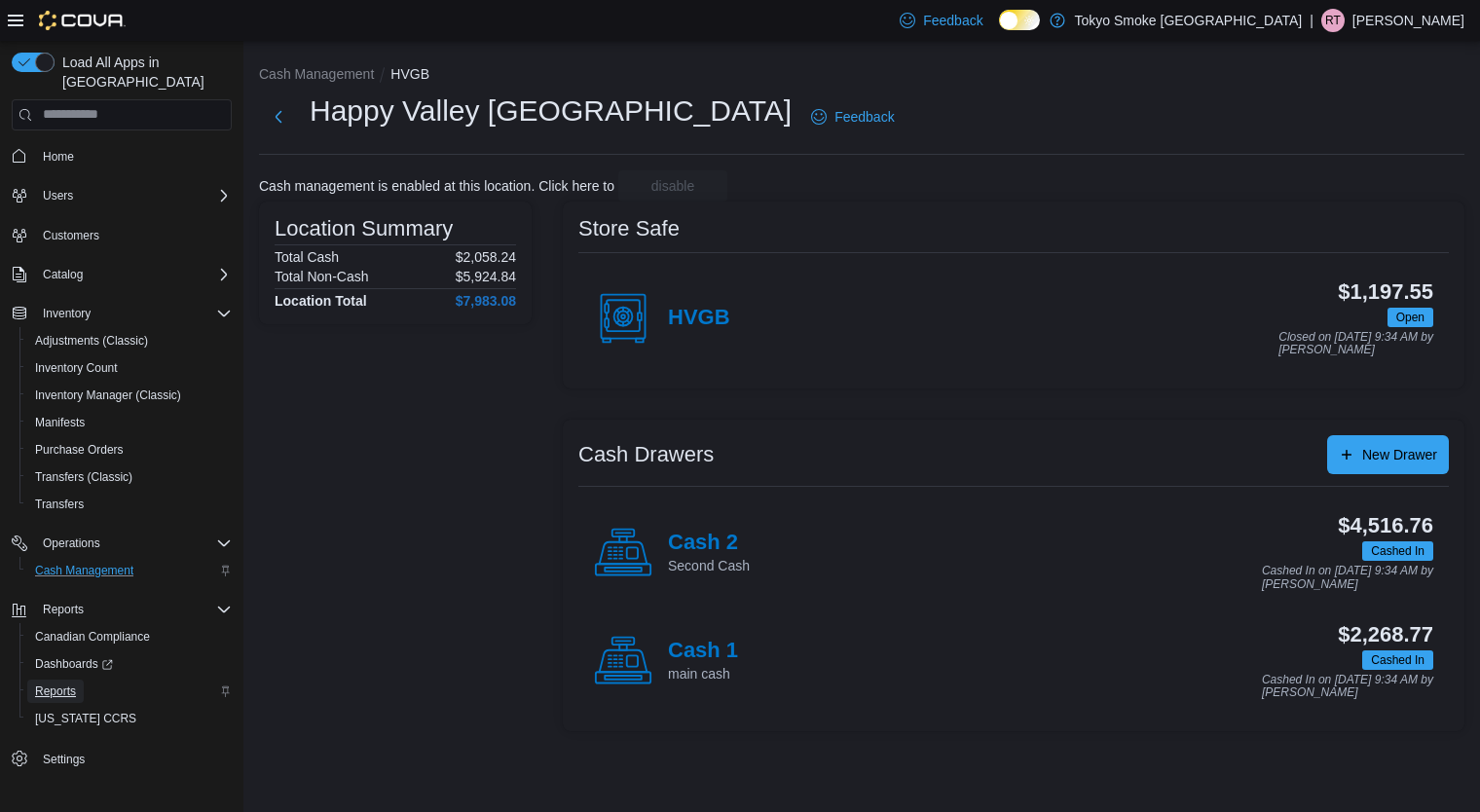
click at [61, 684] on span "Reports" at bounding box center [55, 692] width 41 height 16
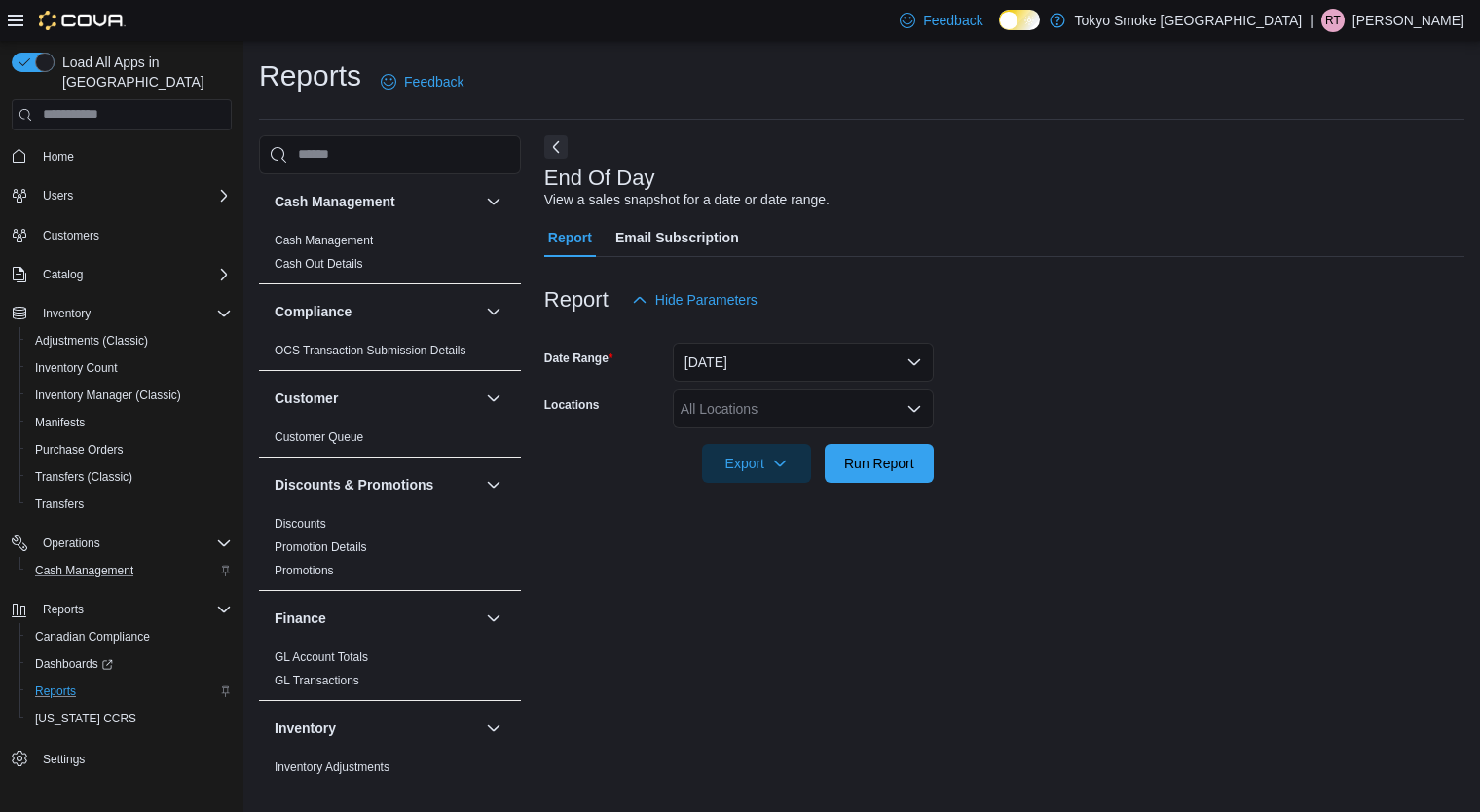
click at [761, 405] on div "All Locations" at bounding box center [803, 409] width 261 height 39
type input "***"
click at [770, 439] on span "Happy Valley [GEOGRAPHIC_DATA]" at bounding box center [837, 441] width 225 height 19
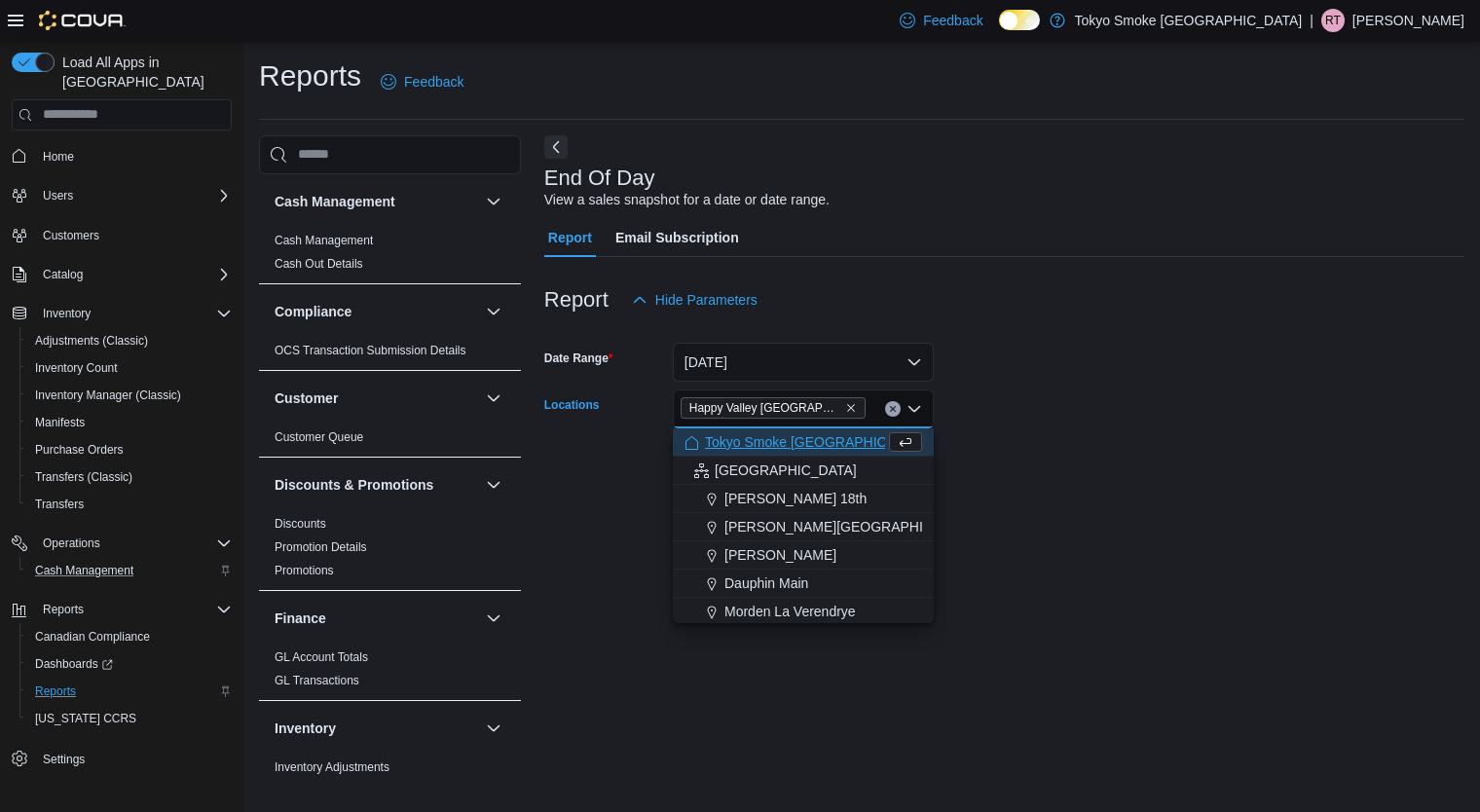
click at [1374, 336] on div at bounding box center [1004, 330] width 920 height 23
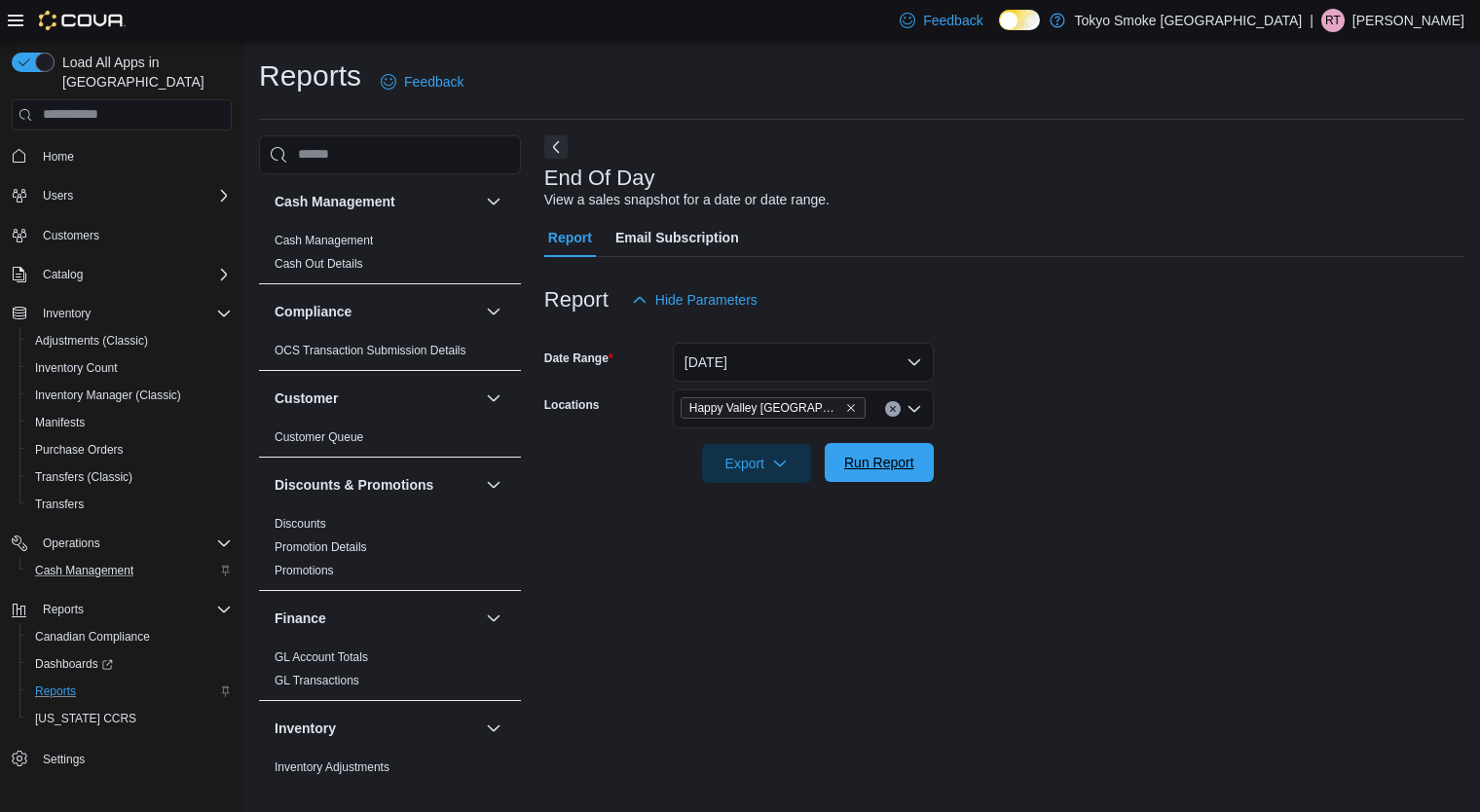
click at [868, 455] on span "Run Report" at bounding box center [879, 462] width 70 height 19
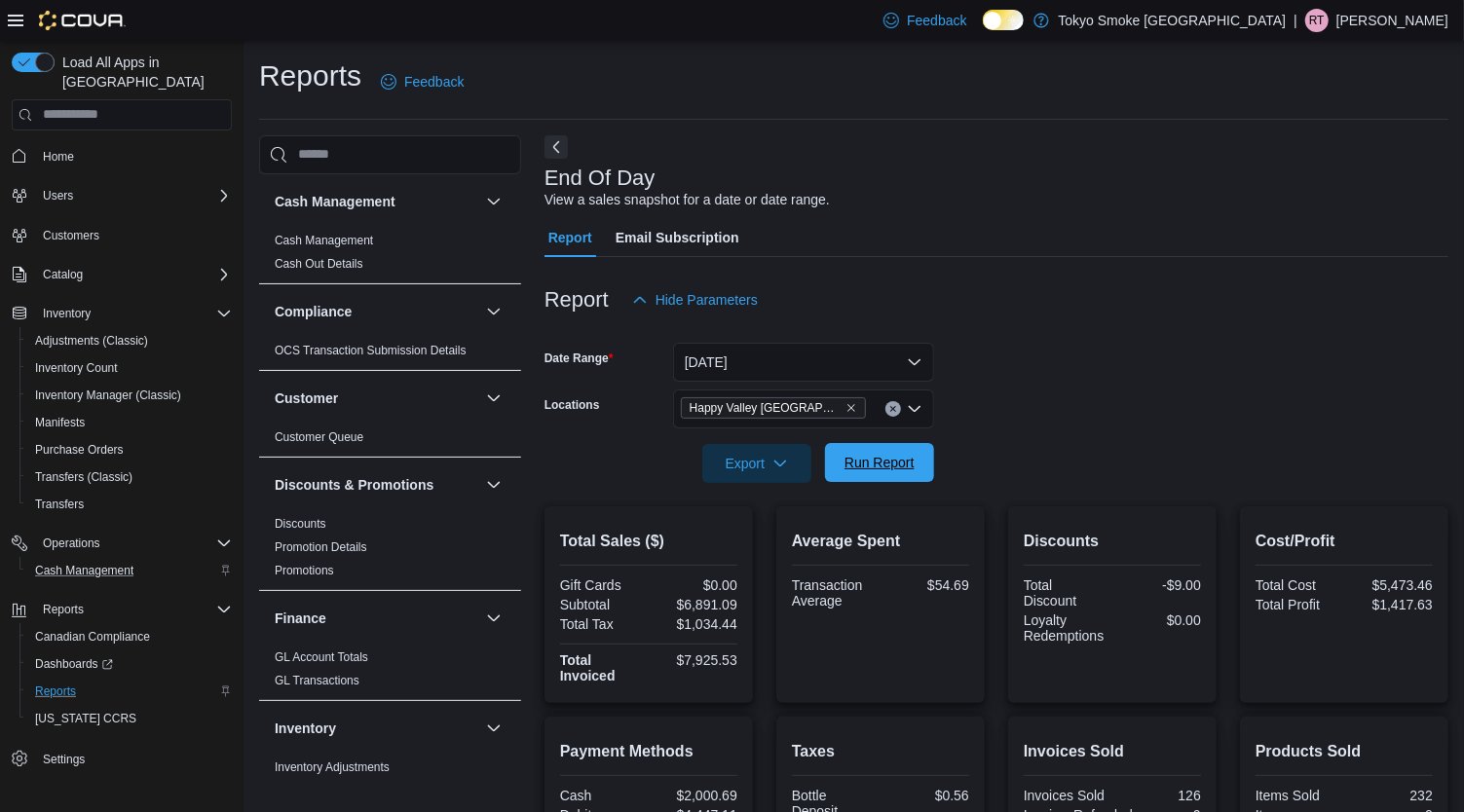
click at [881, 467] on span "Run Report" at bounding box center [879, 462] width 70 height 19
click at [847, 473] on span "Run Report" at bounding box center [880, 462] width 86 height 39
click at [124, 563] on span "Cash Management" at bounding box center [84, 571] width 98 height 16
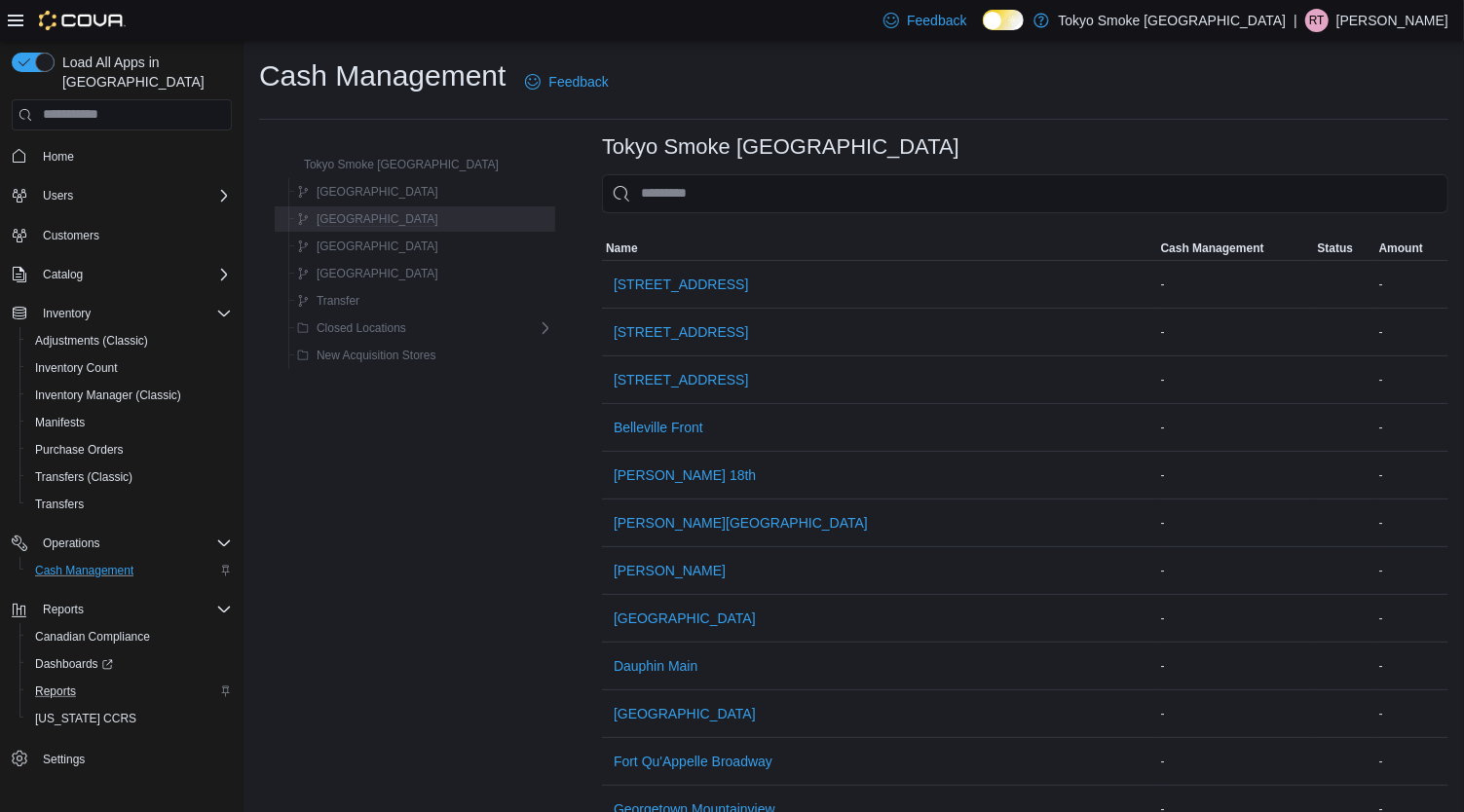
click at [431, 215] on div "[GEOGRAPHIC_DATA]" at bounding box center [421, 218] width 264 height 23
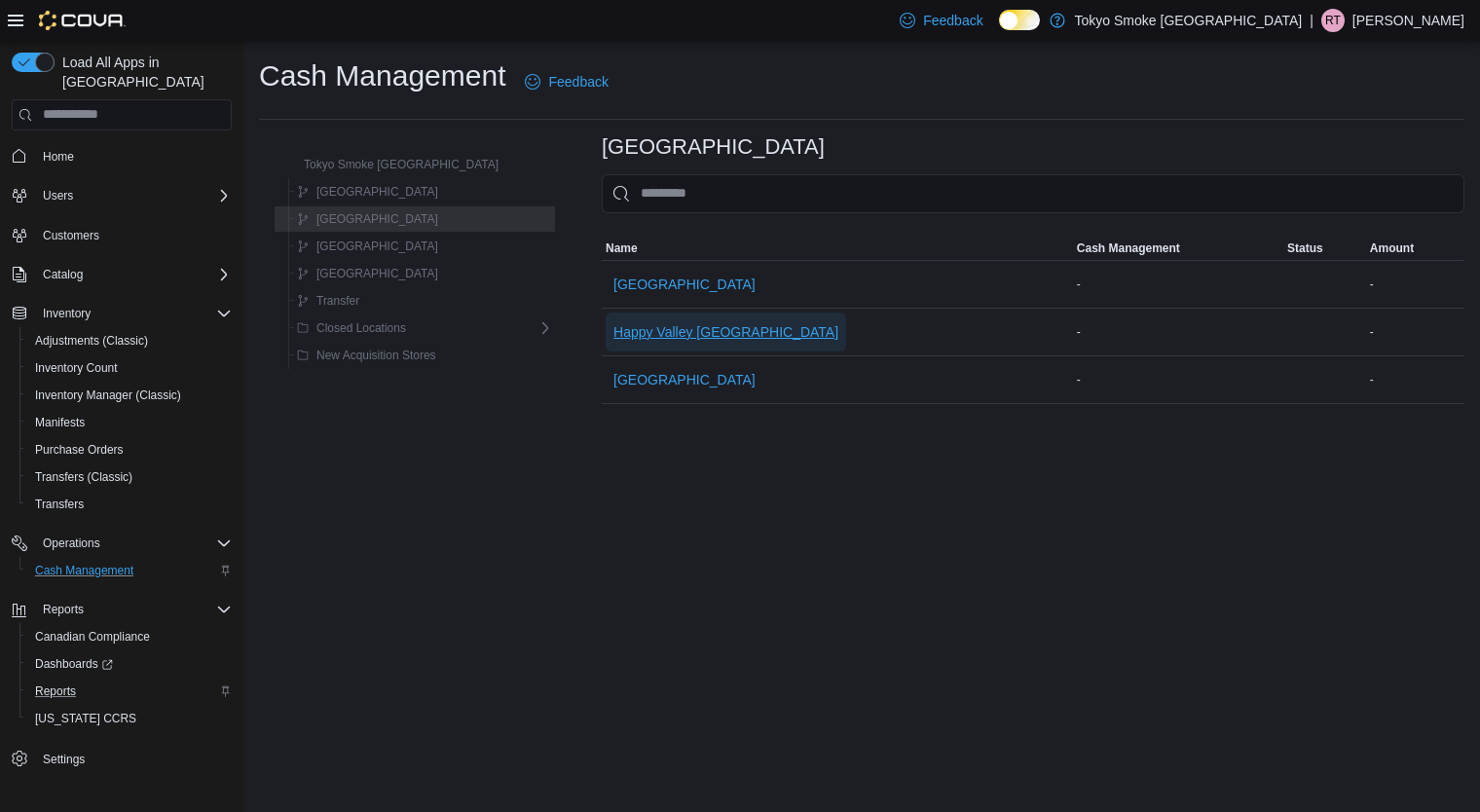
click at [689, 316] on span "Happy Valley [GEOGRAPHIC_DATA]" at bounding box center [726, 332] width 225 height 39
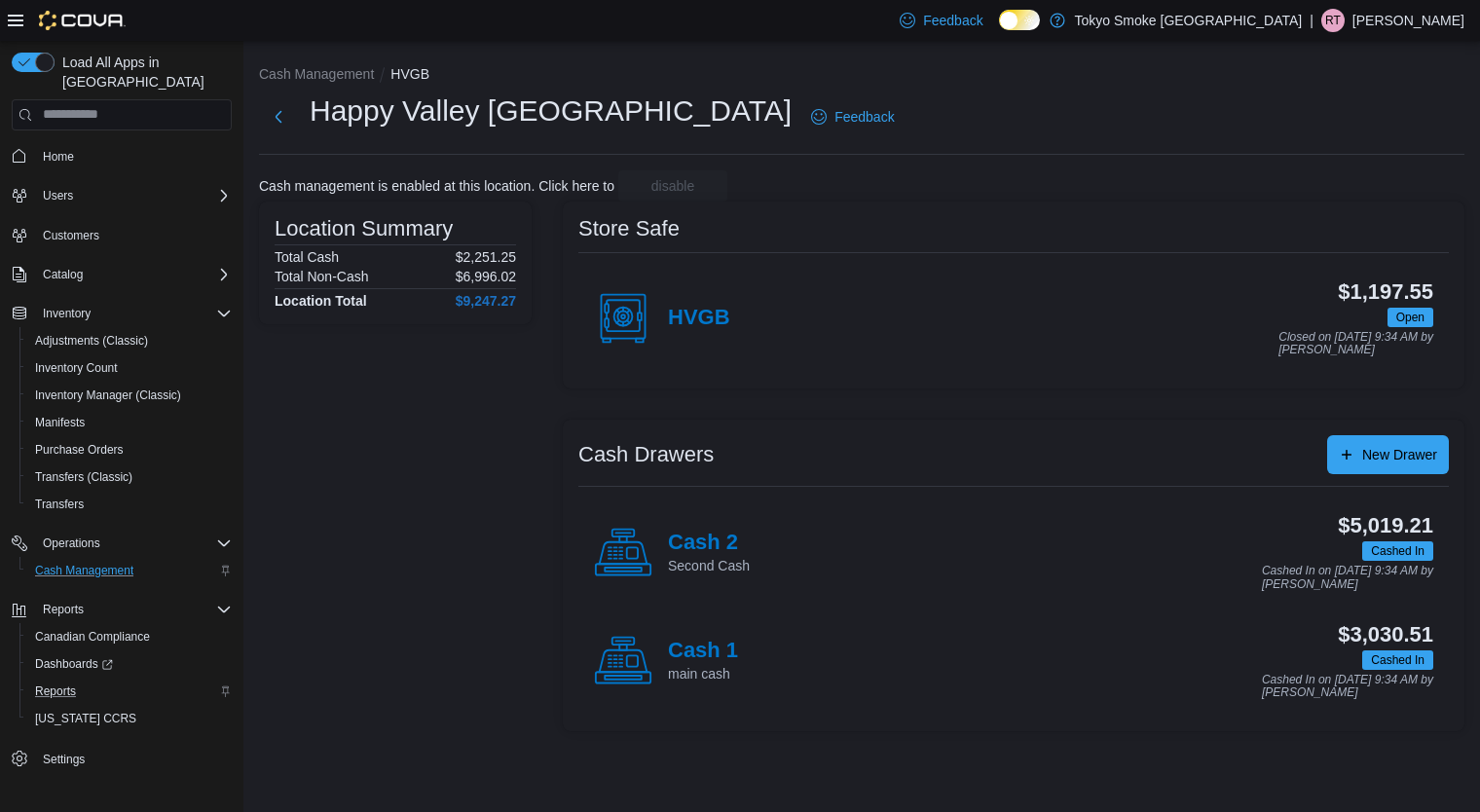
click at [663, 563] on div "Cash 2 Second Cash" at bounding box center [672, 553] width 156 height 58
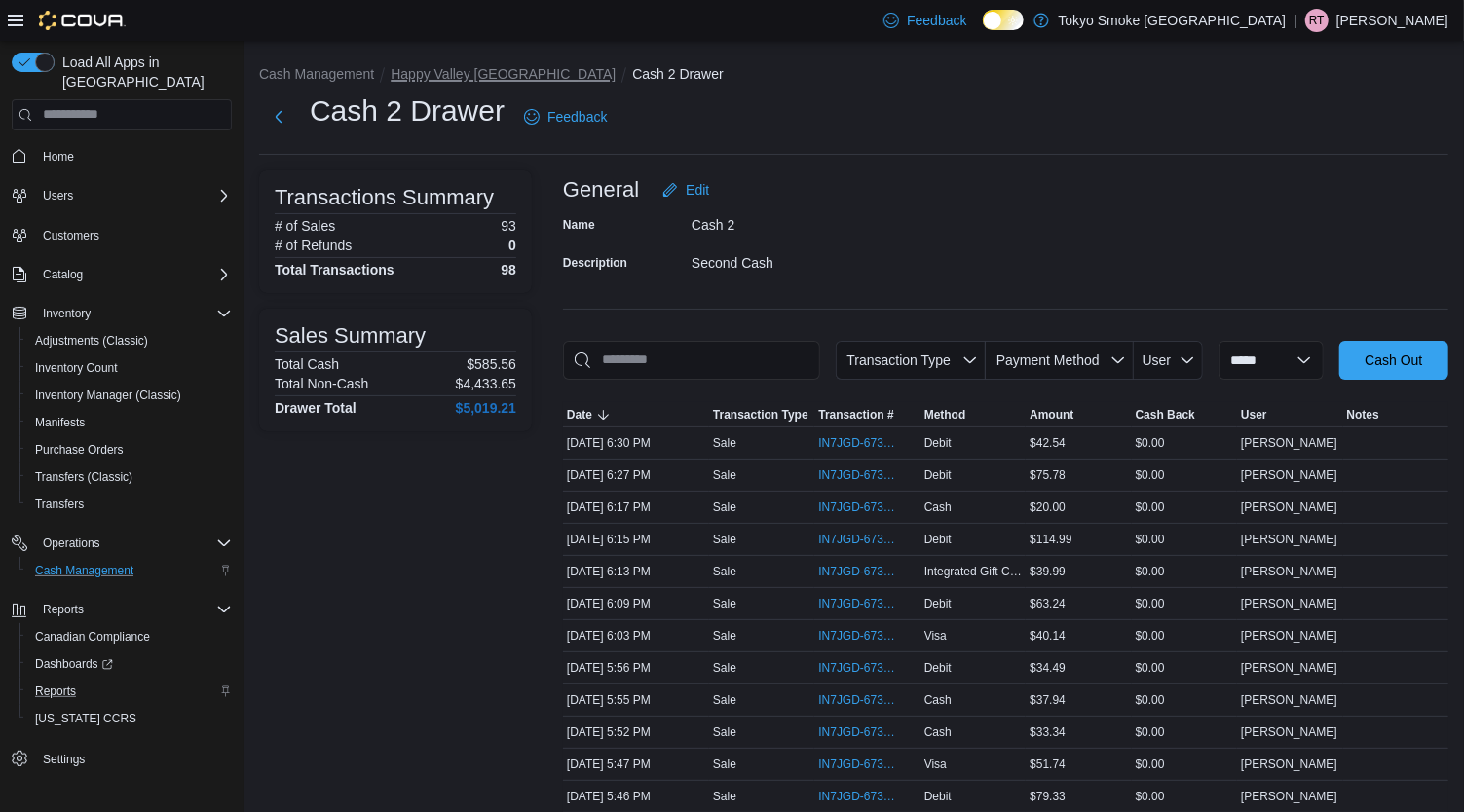
click at [466, 74] on button "Happy Valley [GEOGRAPHIC_DATA]" at bounding box center [503, 74] width 225 height 16
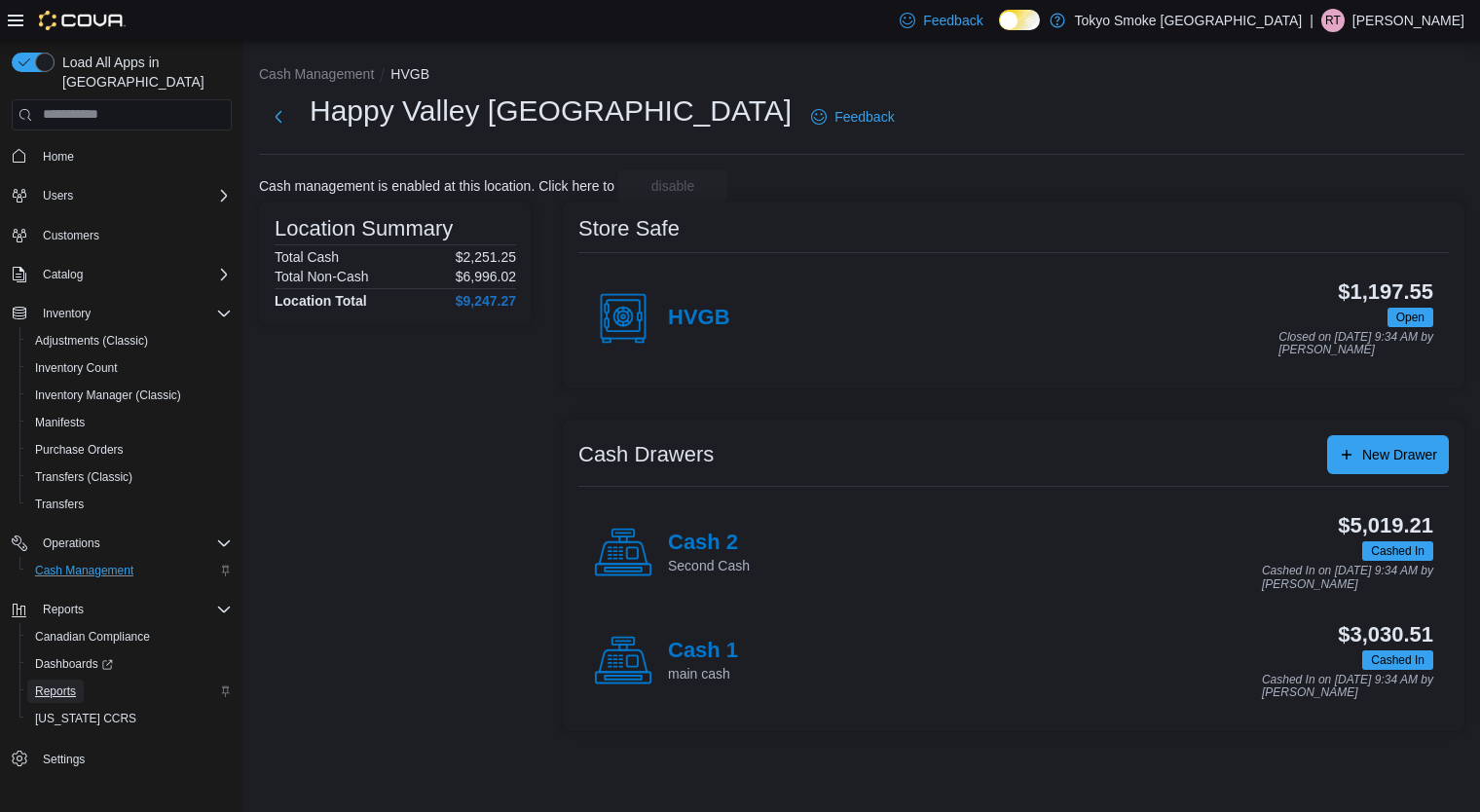
click at [66, 684] on span "Reports" at bounding box center [55, 692] width 41 height 16
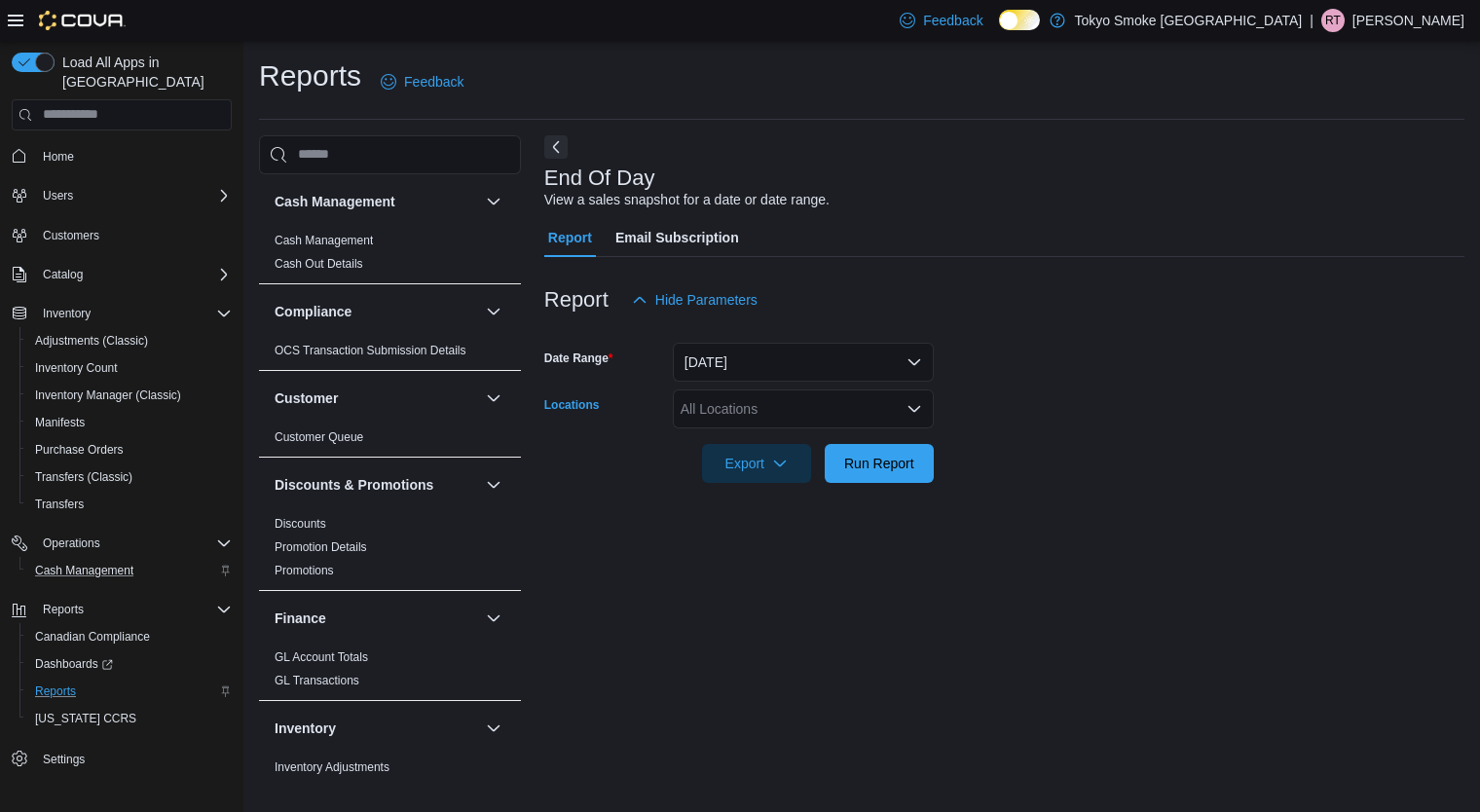
click at [811, 403] on div "All Locations" at bounding box center [803, 409] width 261 height 39
type input "***"
click at [818, 434] on span "Happy Valley [GEOGRAPHIC_DATA]" at bounding box center [837, 441] width 225 height 19
click at [1049, 470] on form "Date Range [DATE] Locations [GEOGRAPHIC_DATA] [GEOGRAPHIC_DATA] Export Run Repo…" at bounding box center [1004, 401] width 920 height 164
click at [874, 459] on span "Run Report" at bounding box center [879, 462] width 70 height 19
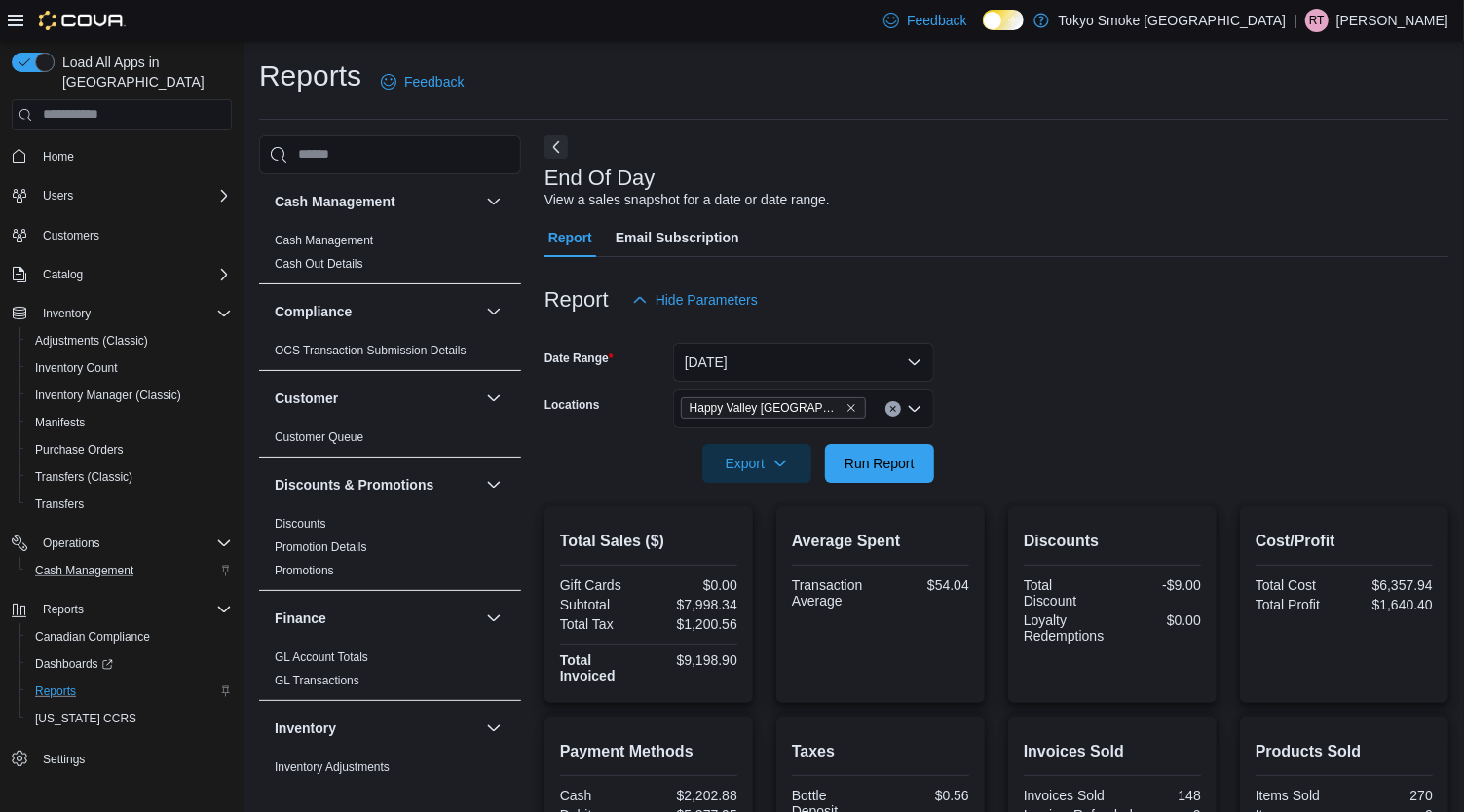
click at [889, 441] on div at bounding box center [996, 437] width 904 height 16
click at [892, 446] on span "Run Report" at bounding box center [880, 462] width 86 height 39
click at [136, 559] on link "Cash Management" at bounding box center [84, 570] width 114 height 23
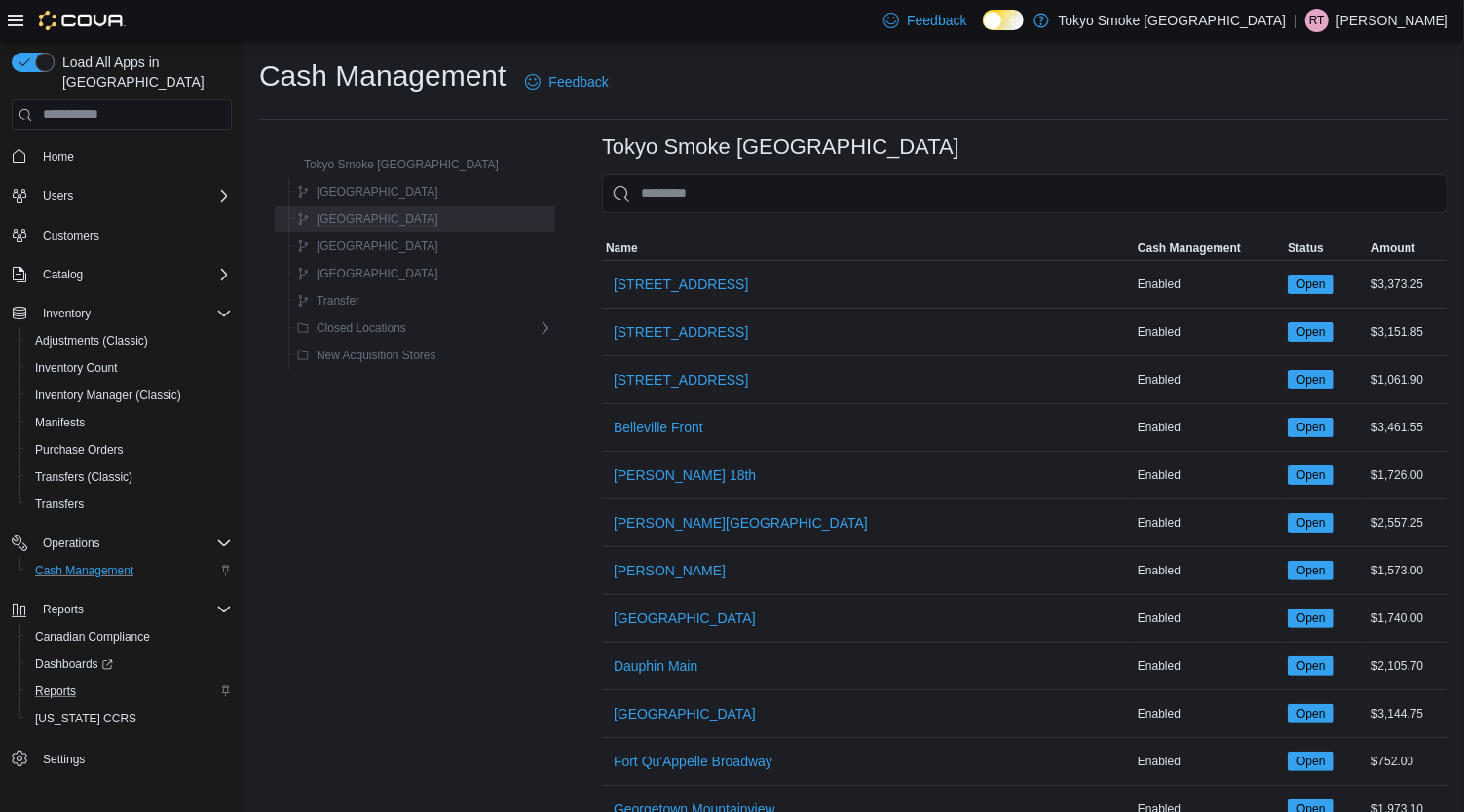
click at [410, 227] on div "[GEOGRAPHIC_DATA]" at bounding box center [421, 218] width 264 height 23
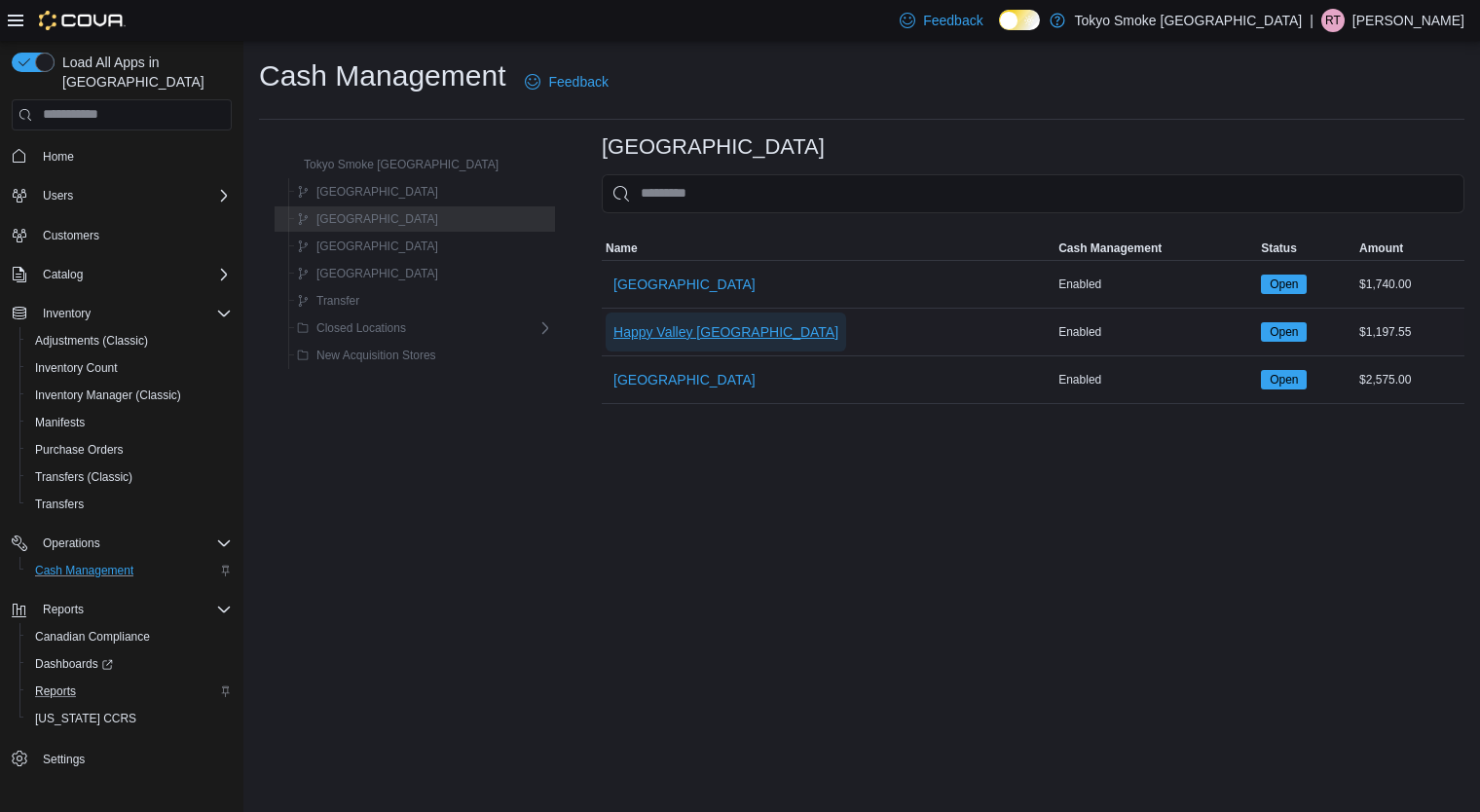
click at [620, 332] on span "Happy Valley [GEOGRAPHIC_DATA]" at bounding box center [726, 331] width 225 height 19
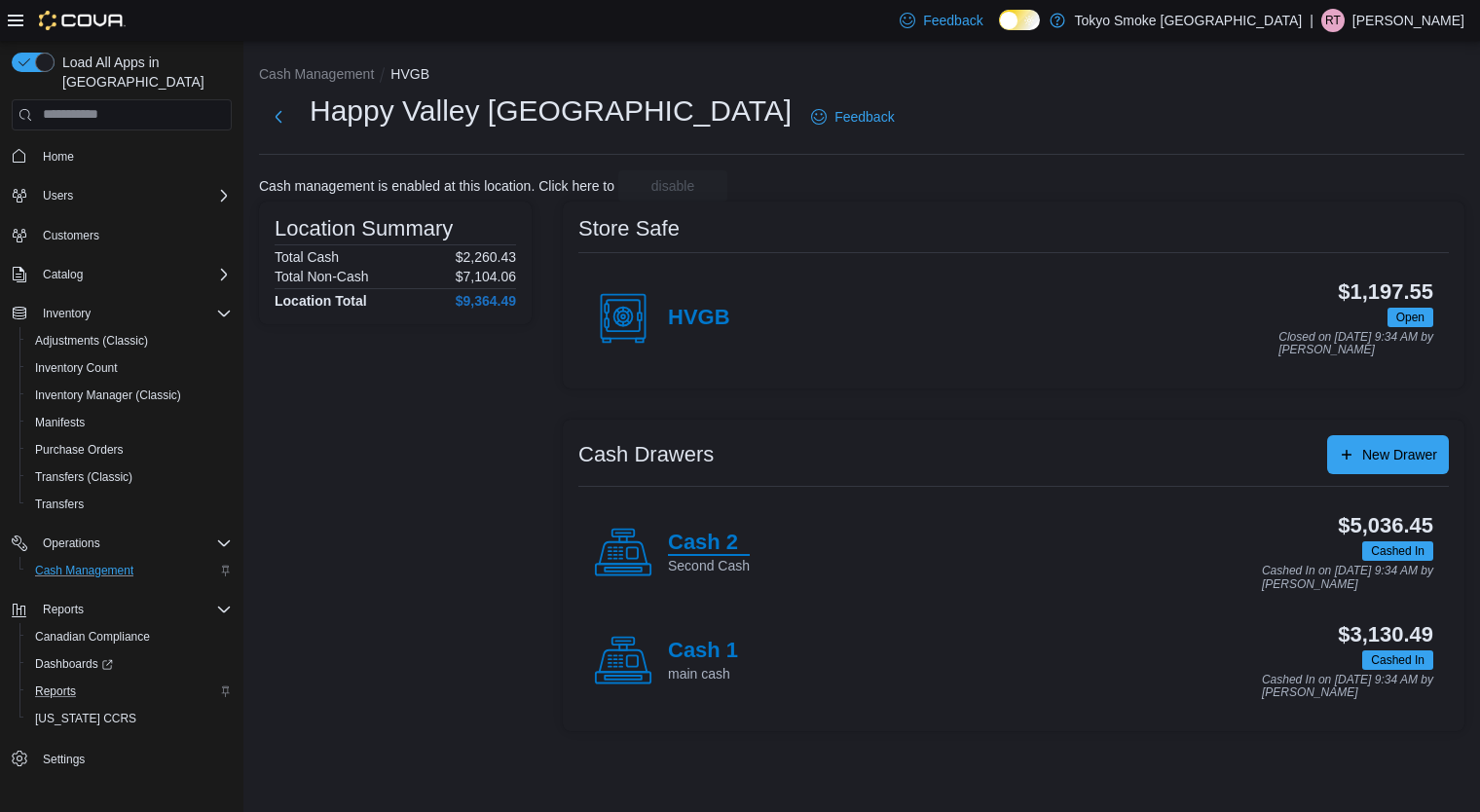
click at [682, 552] on h4 "Cash 2" at bounding box center [709, 543] width 82 height 25
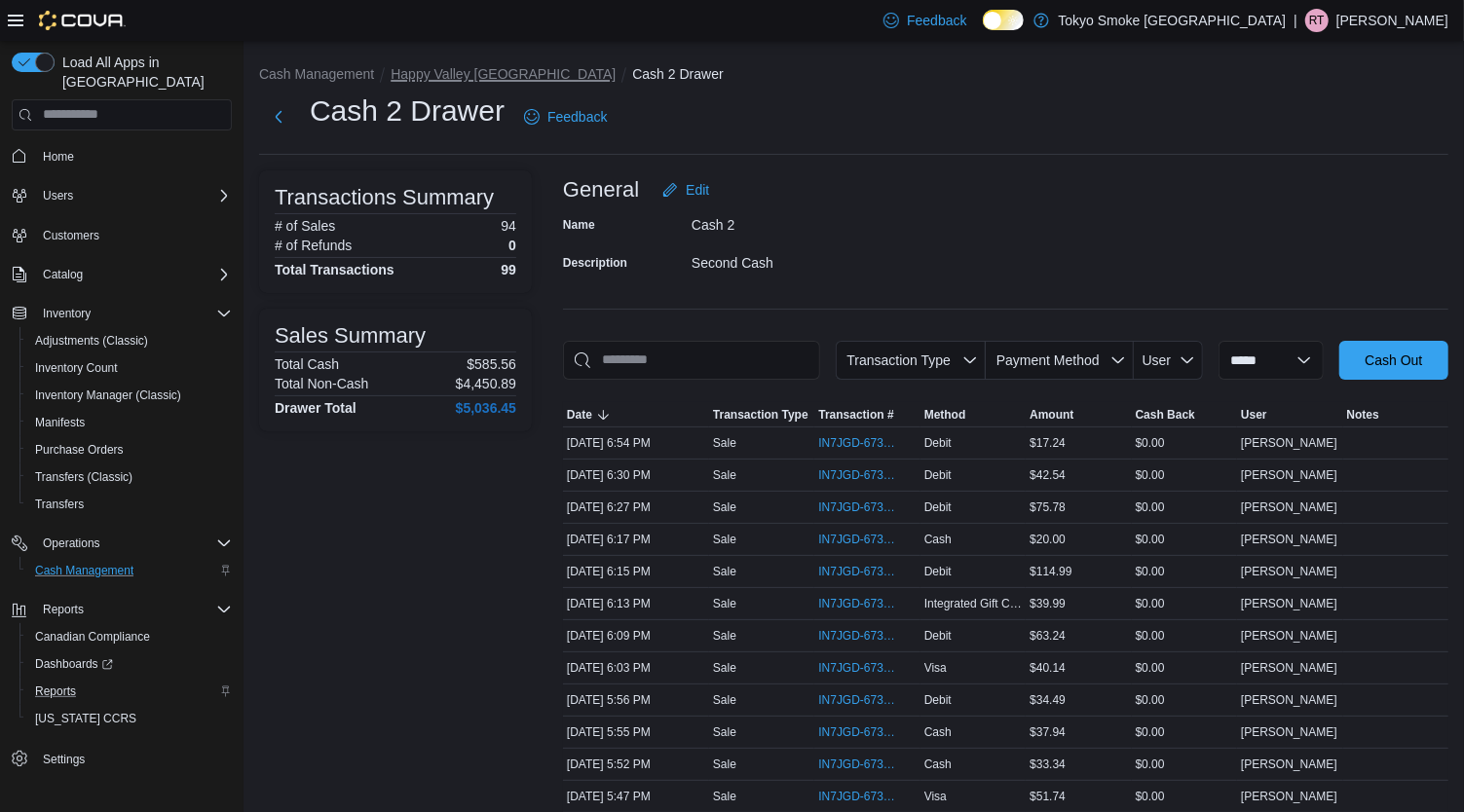
click at [476, 72] on button "Happy Valley [GEOGRAPHIC_DATA]" at bounding box center [503, 74] width 225 height 16
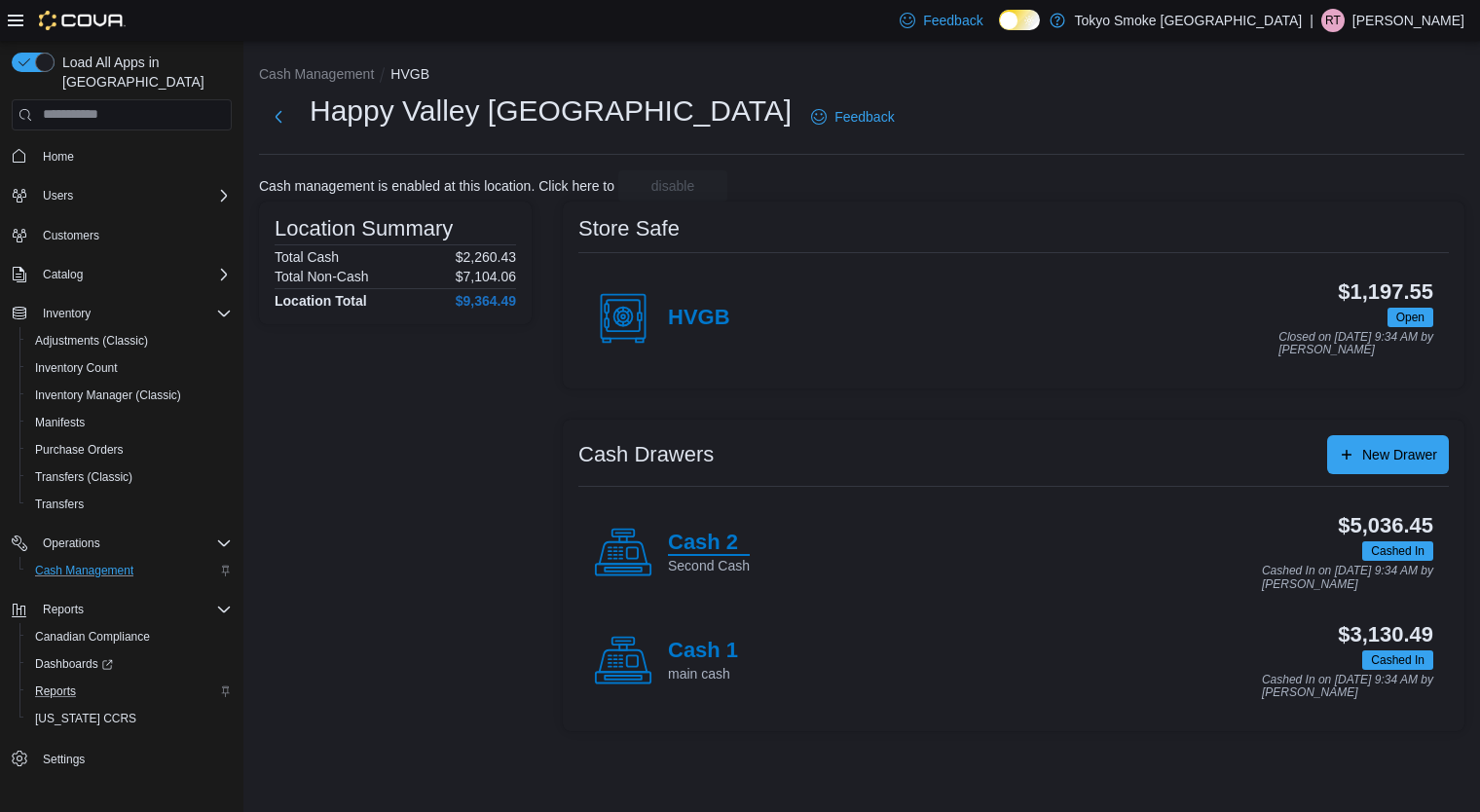
click at [701, 543] on h4 "Cash 2" at bounding box center [709, 543] width 82 height 25
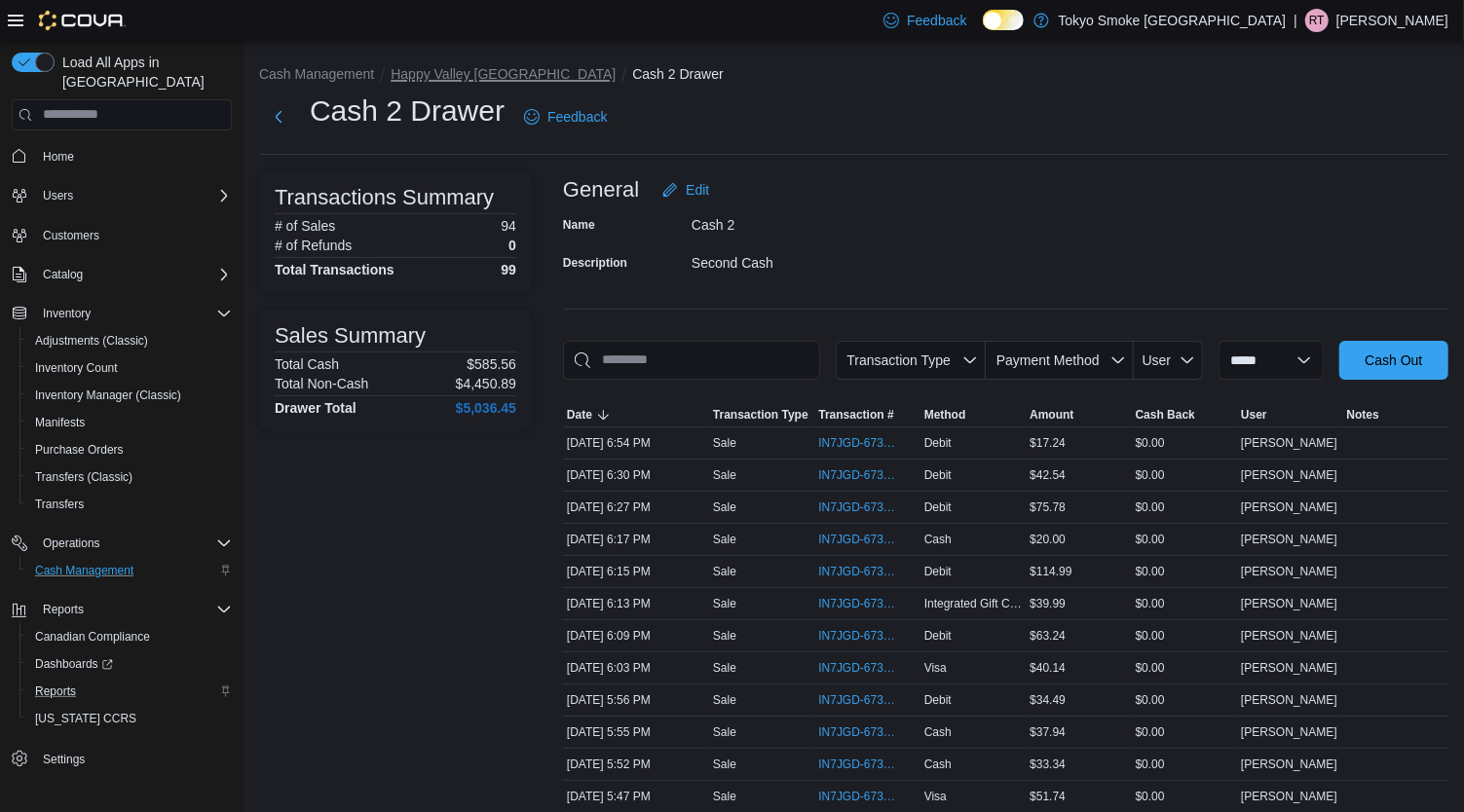
click at [449, 69] on button "Happy Valley [GEOGRAPHIC_DATA]" at bounding box center [503, 74] width 225 height 16
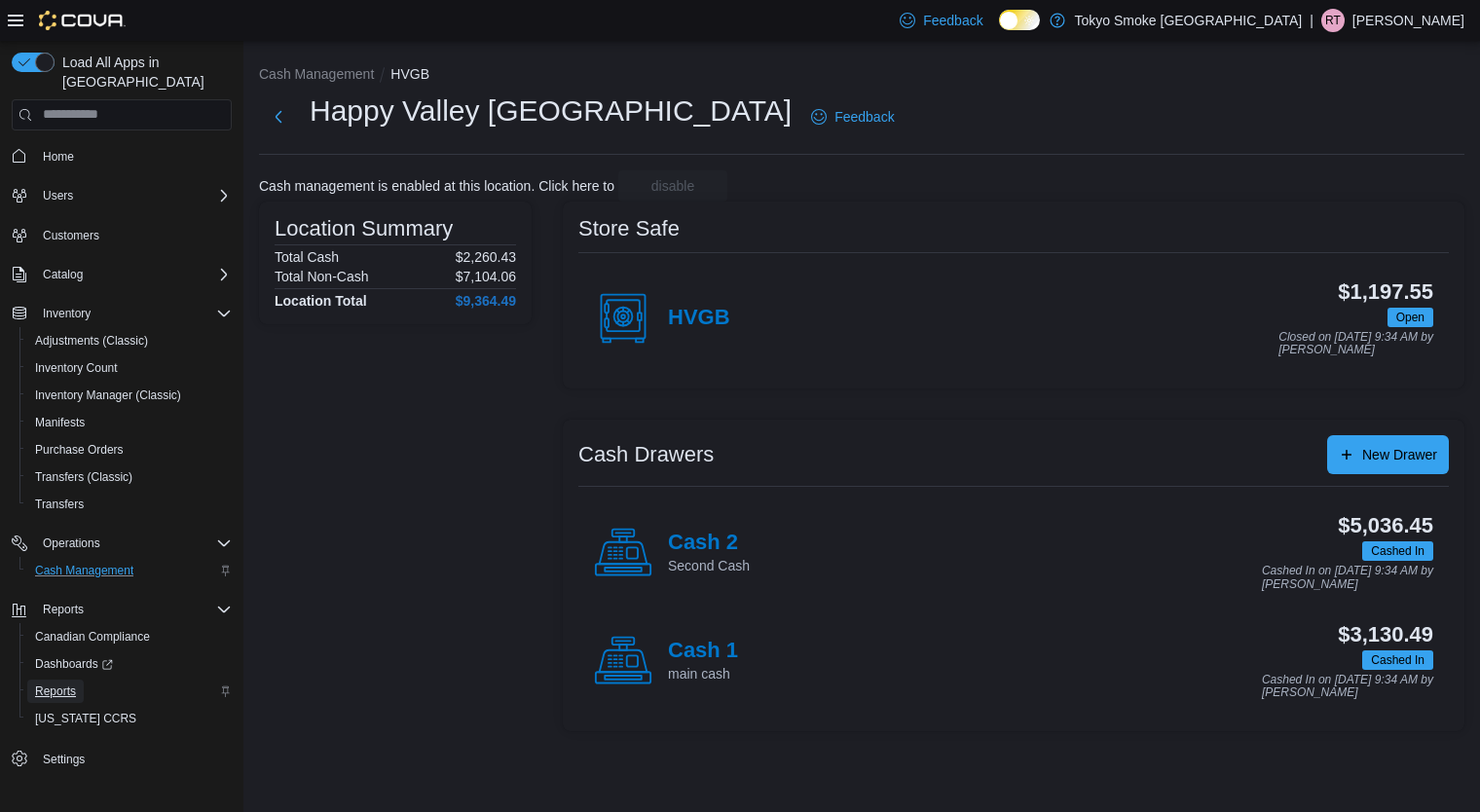
click at [67, 684] on span "Reports" at bounding box center [55, 692] width 41 height 16
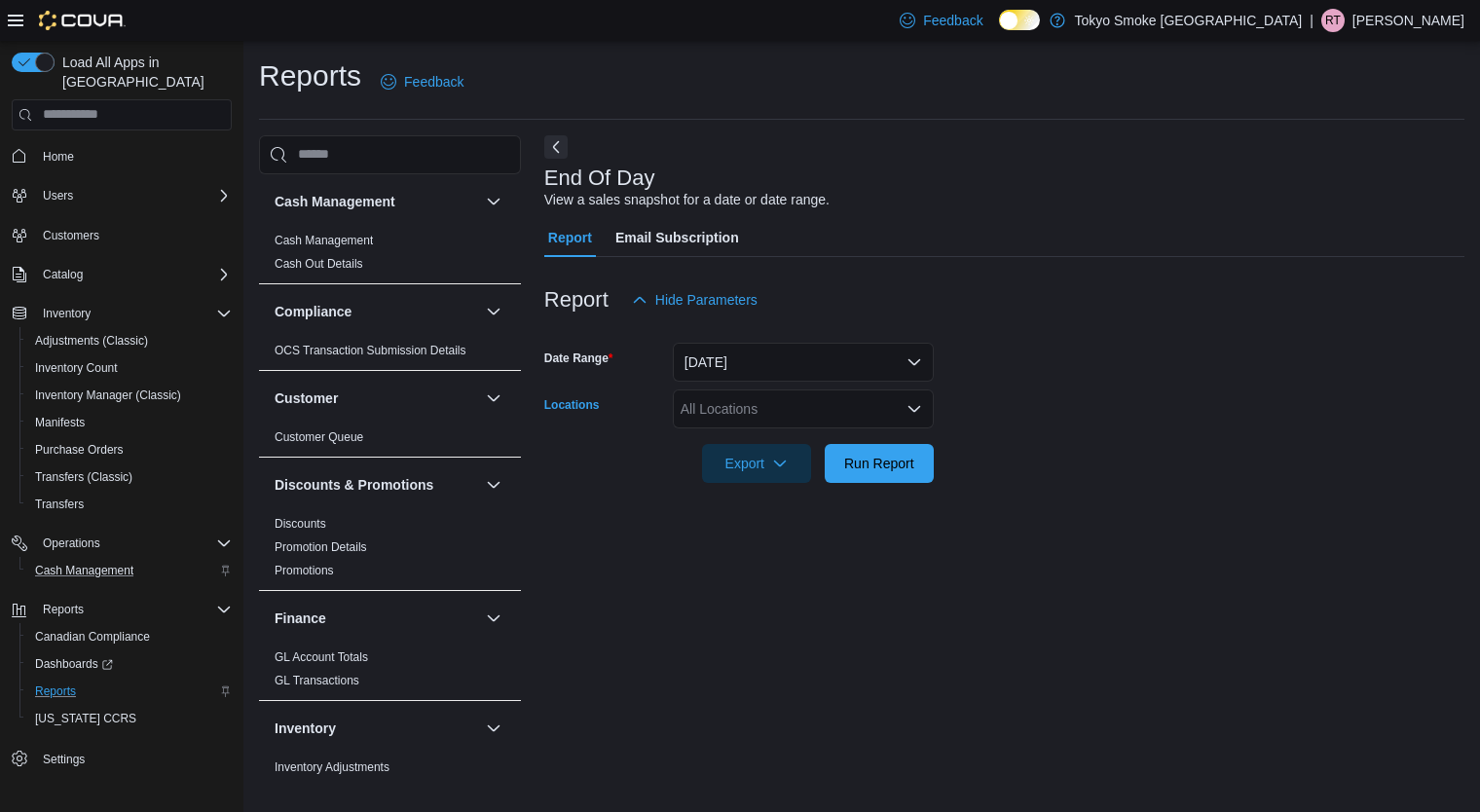
click at [769, 409] on div "All Locations" at bounding box center [803, 409] width 261 height 39
type input "***"
click at [823, 441] on span "Happy Valley [GEOGRAPHIC_DATA]" at bounding box center [837, 441] width 225 height 19
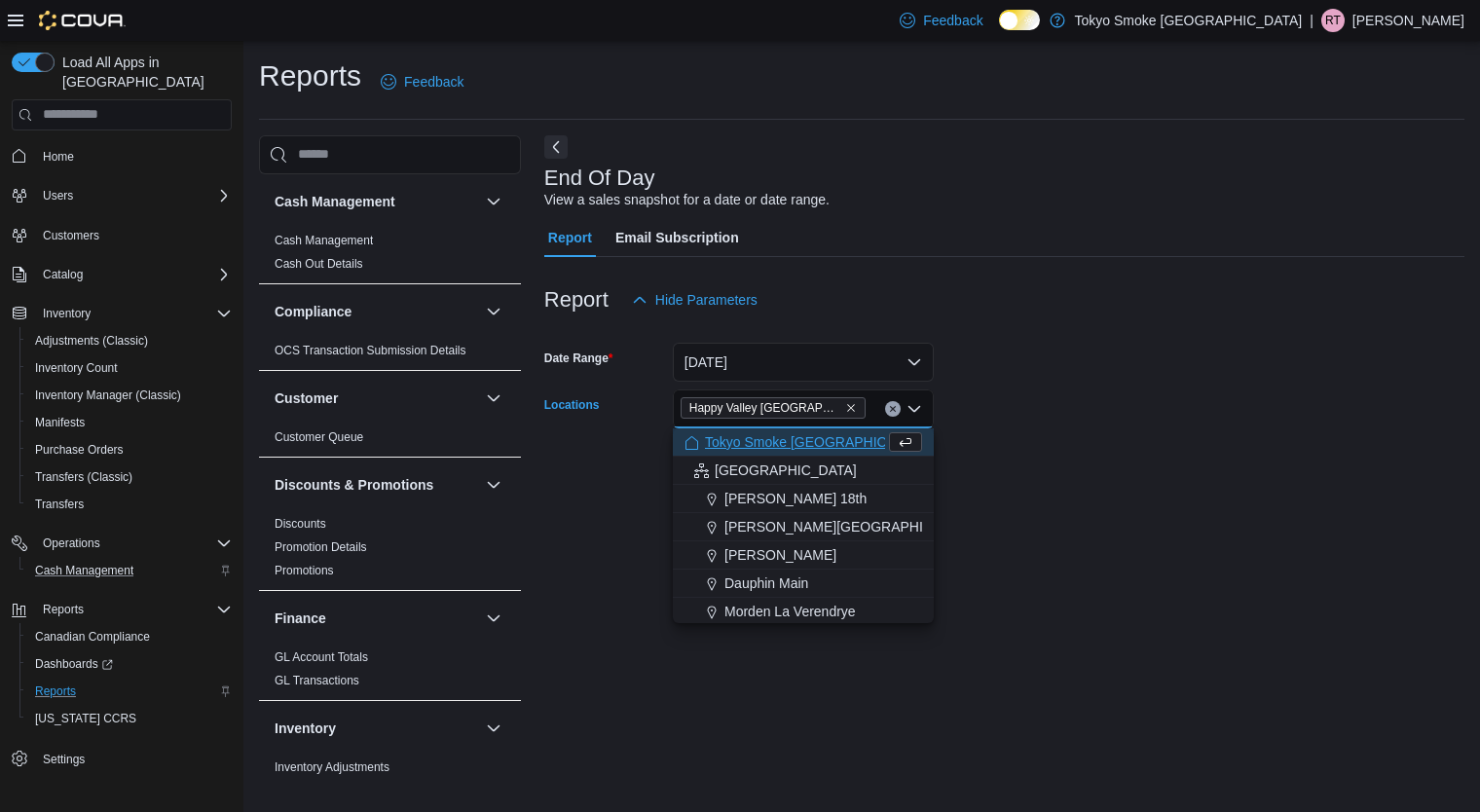
click at [1215, 357] on form "Date Range [DATE] Locations [GEOGRAPHIC_DATA] [GEOGRAPHIC_DATA] Combo box. Sele…" at bounding box center [1004, 401] width 920 height 164
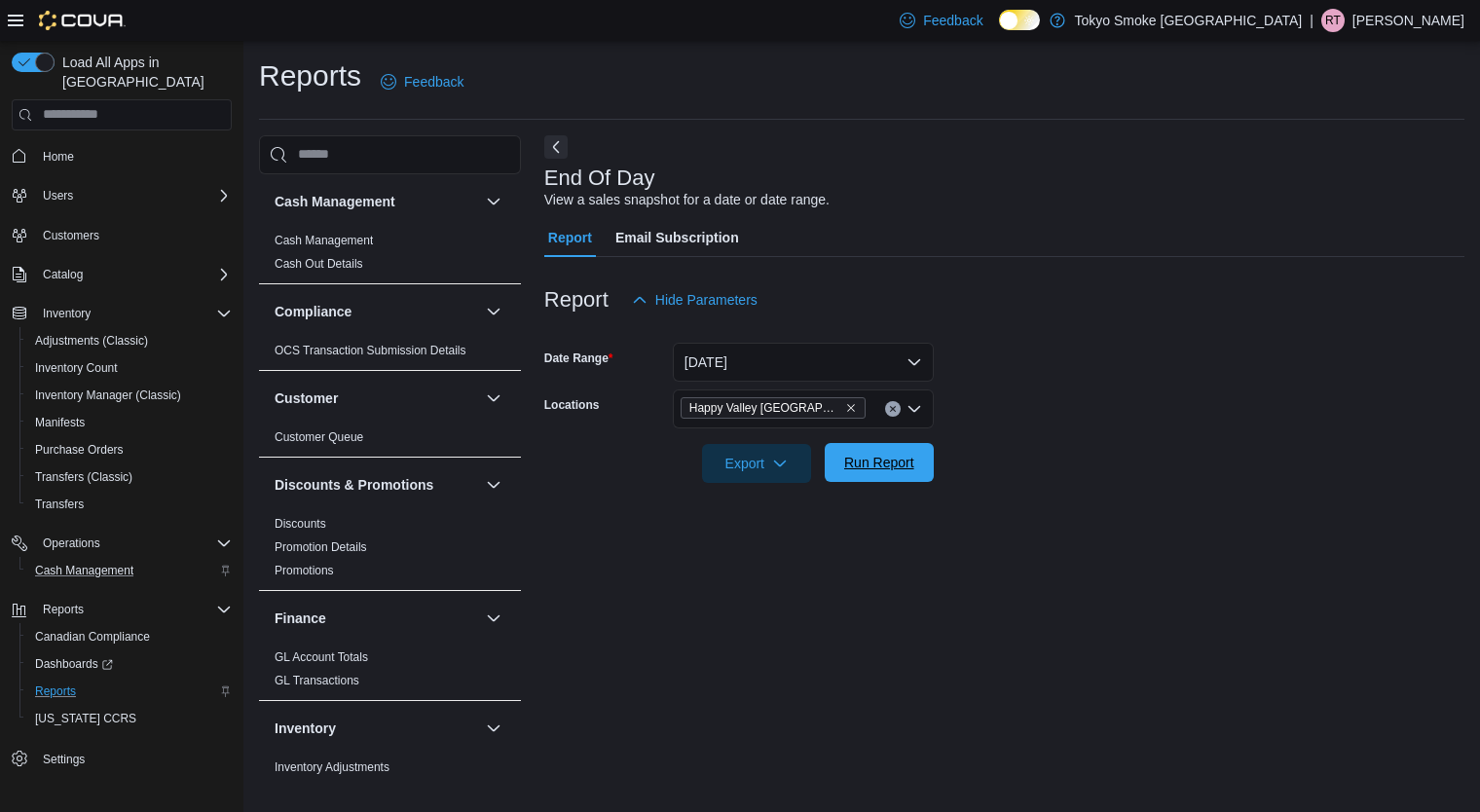
click at [893, 449] on span "Run Report" at bounding box center [880, 462] width 86 height 39
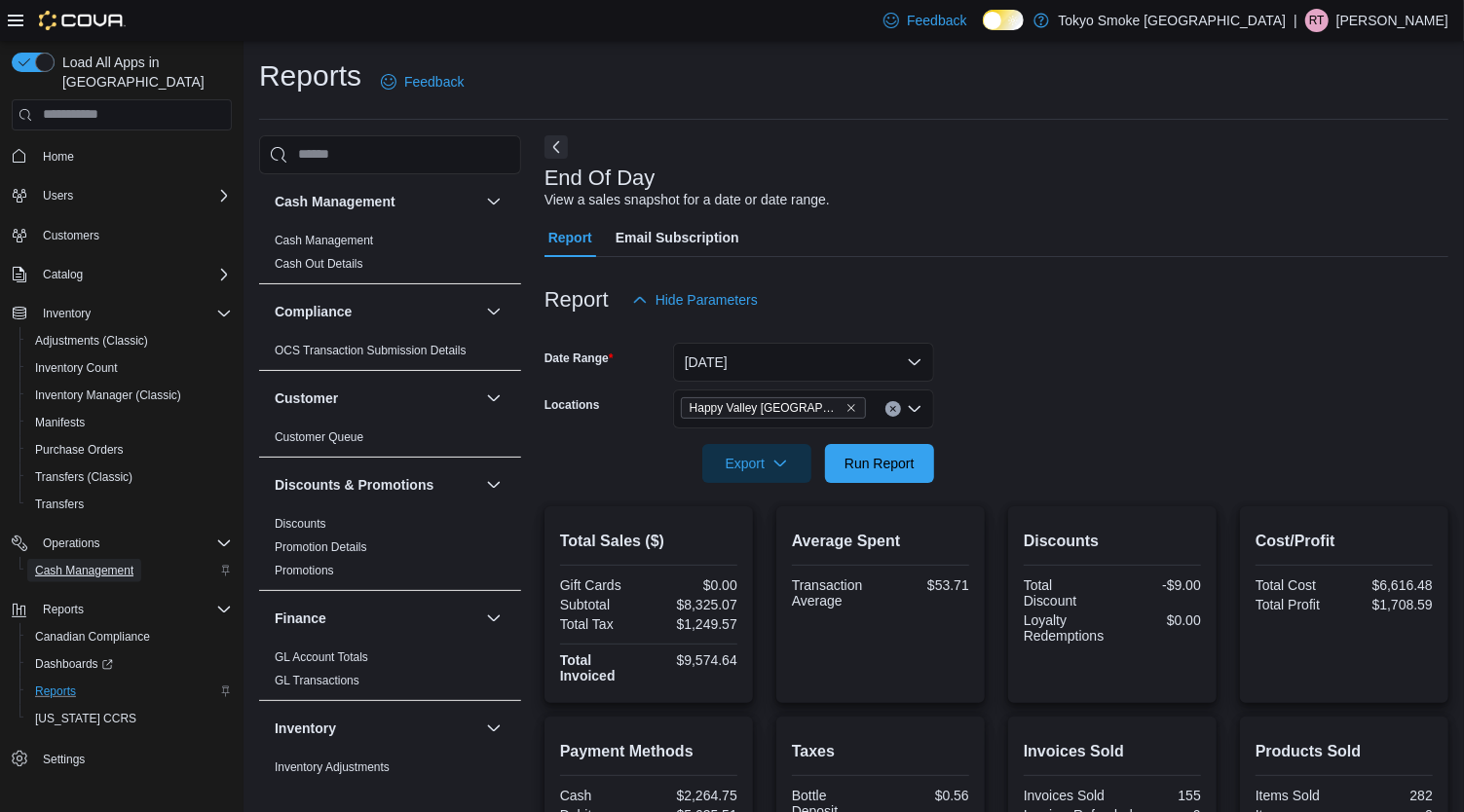
click at [111, 563] on span "Cash Management" at bounding box center [84, 571] width 98 height 16
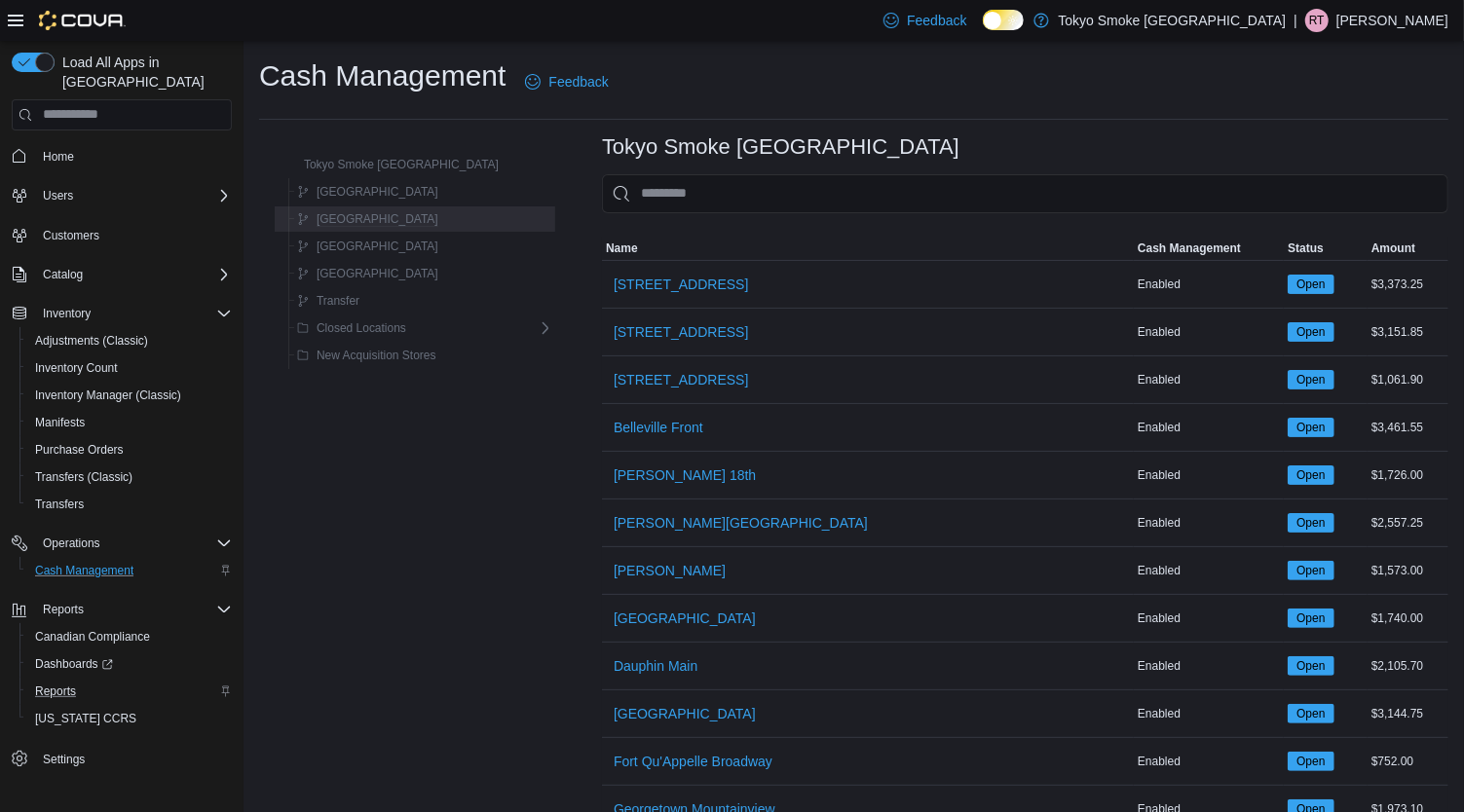
click at [380, 225] on span "[GEOGRAPHIC_DATA]" at bounding box center [378, 219] width 122 height 16
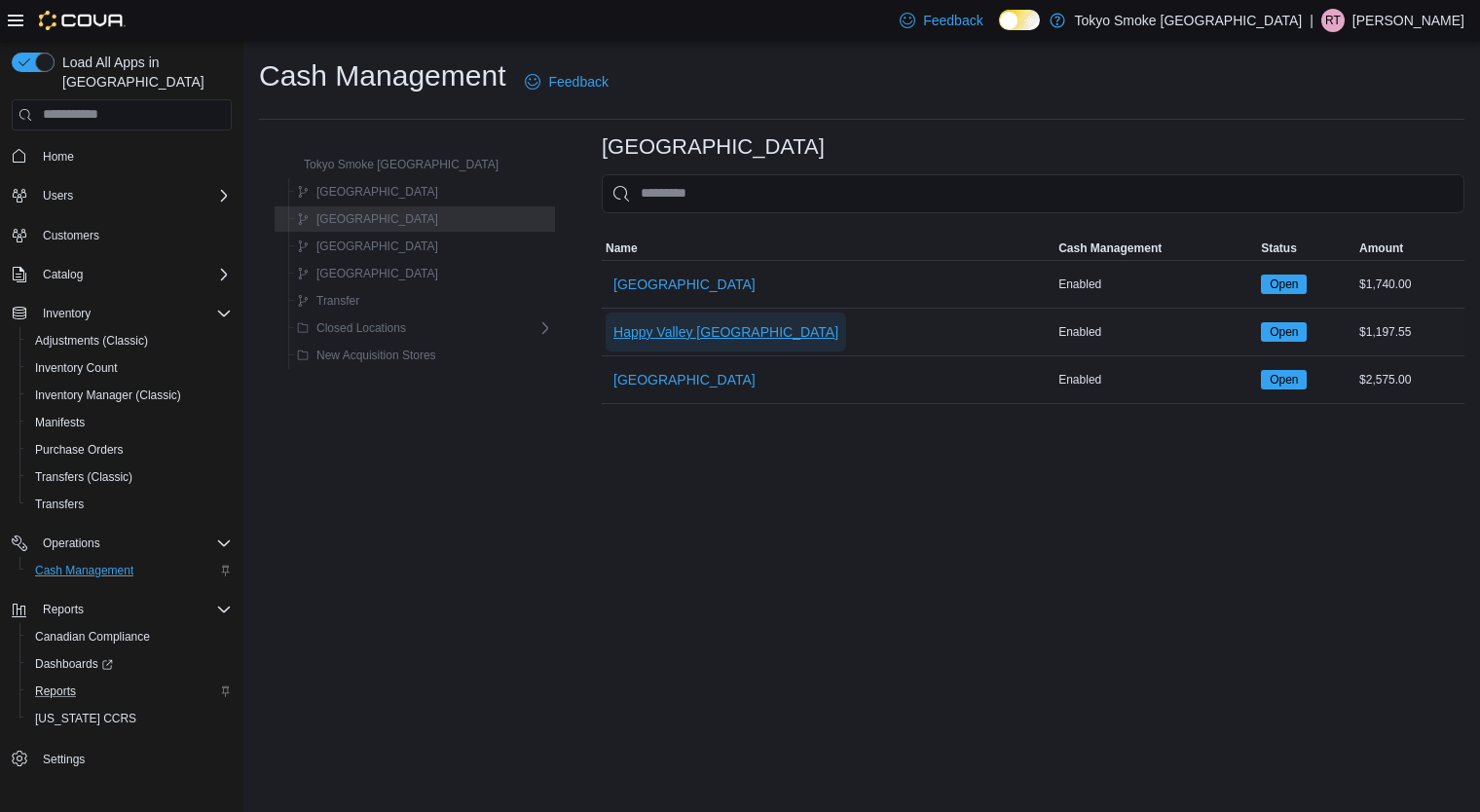
click at [692, 336] on span "Happy Valley [GEOGRAPHIC_DATA]" at bounding box center [726, 331] width 225 height 19
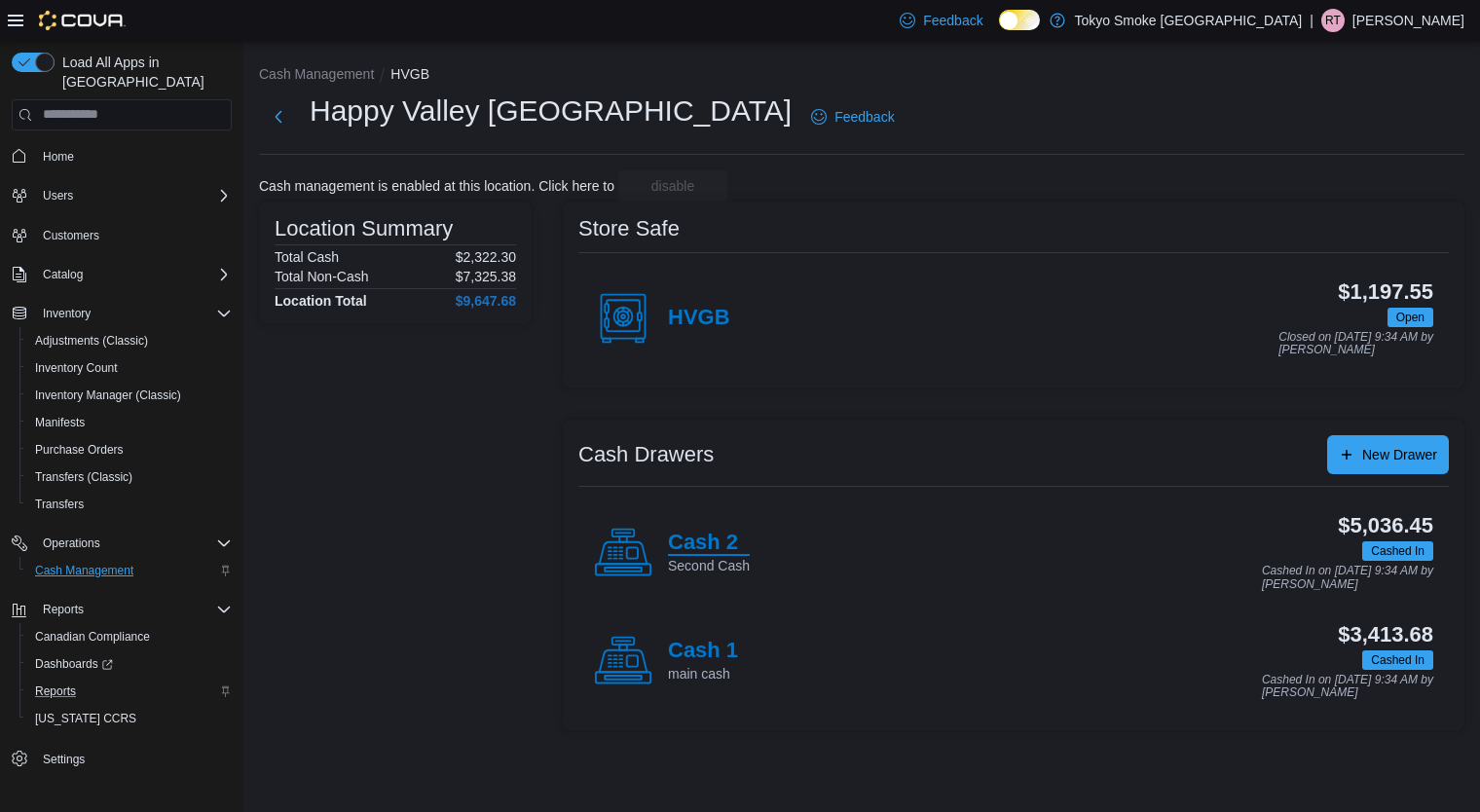
click at [694, 550] on h4 "Cash 2" at bounding box center [709, 543] width 82 height 25
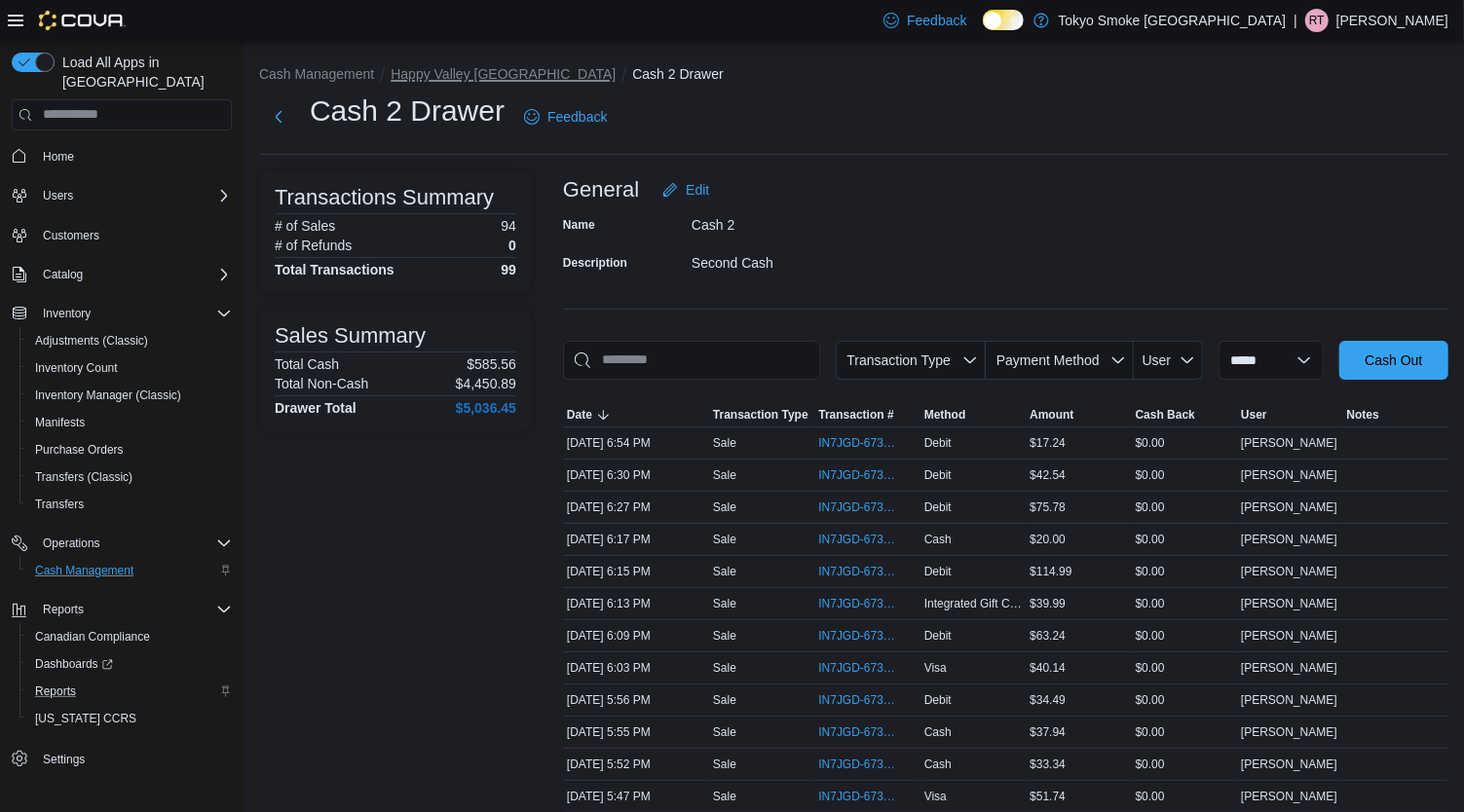
click at [448, 69] on button "Happy Valley [GEOGRAPHIC_DATA]" at bounding box center [503, 74] width 225 height 16
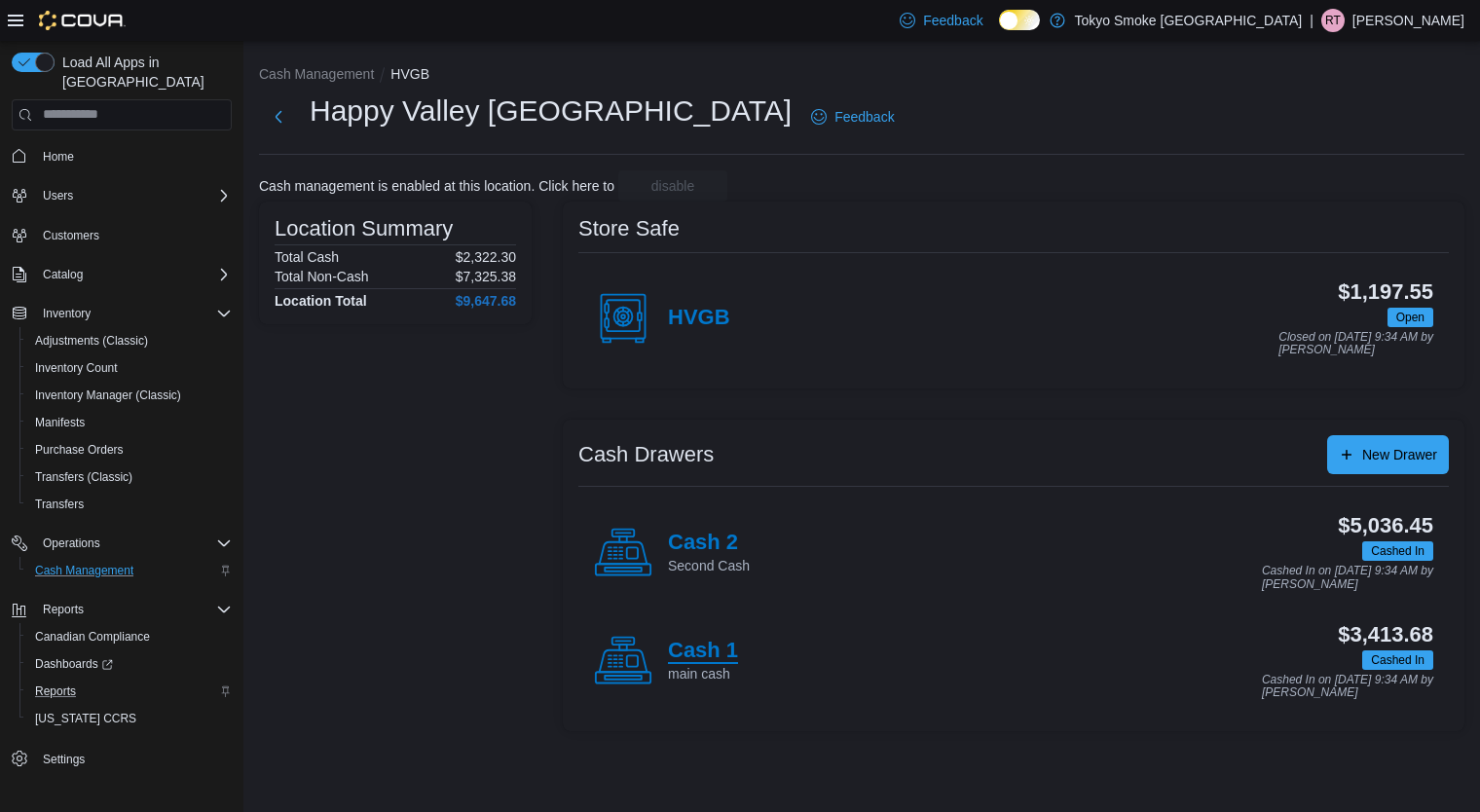
click at [673, 654] on h4 "Cash 1" at bounding box center [703, 651] width 70 height 25
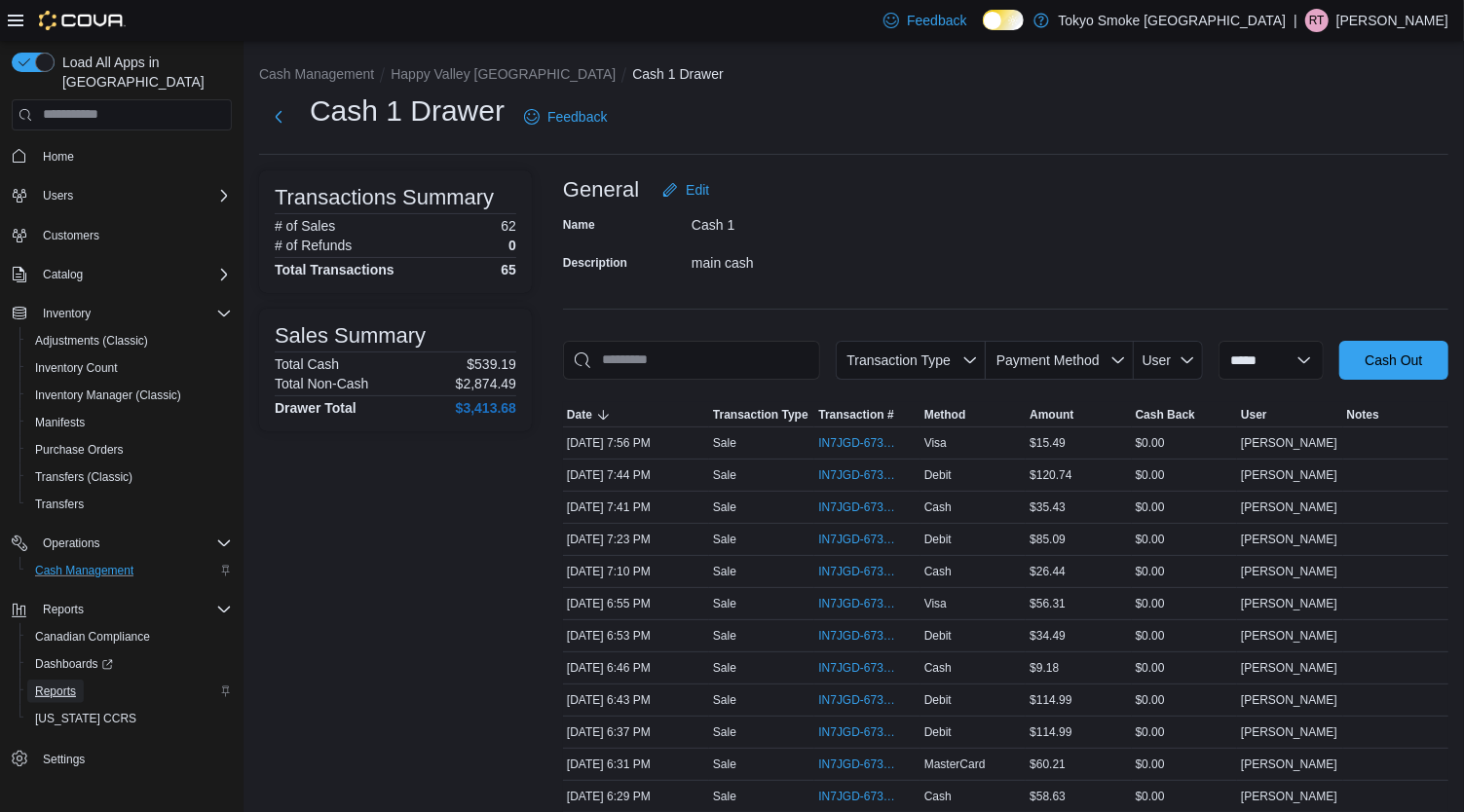
click at [68, 684] on span "Reports" at bounding box center [55, 692] width 41 height 16
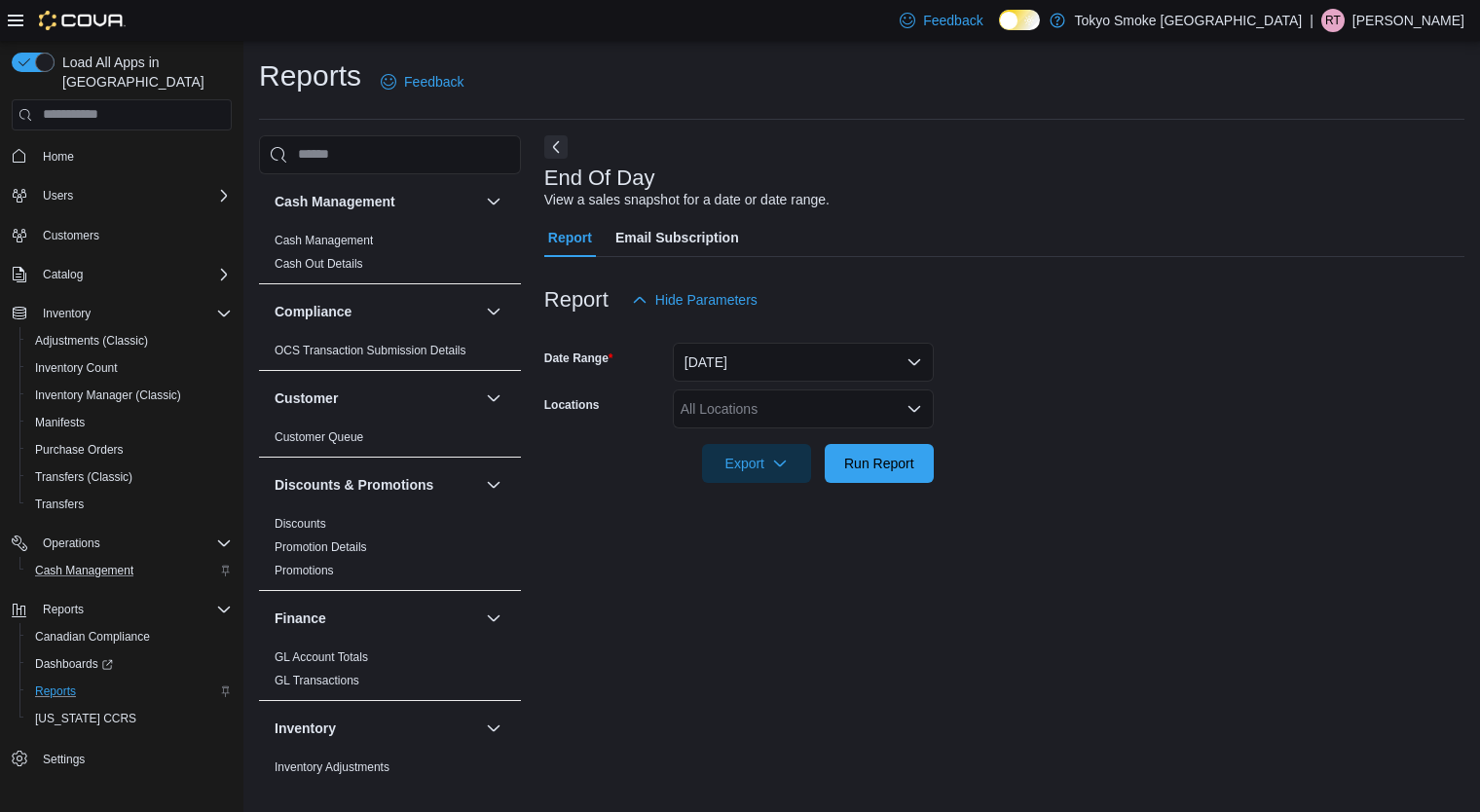
click at [754, 418] on div "All Locations" at bounding box center [803, 409] width 261 height 39
type input "**"
click at [800, 450] on span "Happy Valley [GEOGRAPHIC_DATA]" at bounding box center [837, 441] width 225 height 19
click at [1211, 531] on div "End Of Day View a sales snapshot for a date or date range. Report Email Subscri…" at bounding box center [1004, 459] width 920 height 649
click at [899, 463] on span "Run Report" at bounding box center [879, 462] width 70 height 19
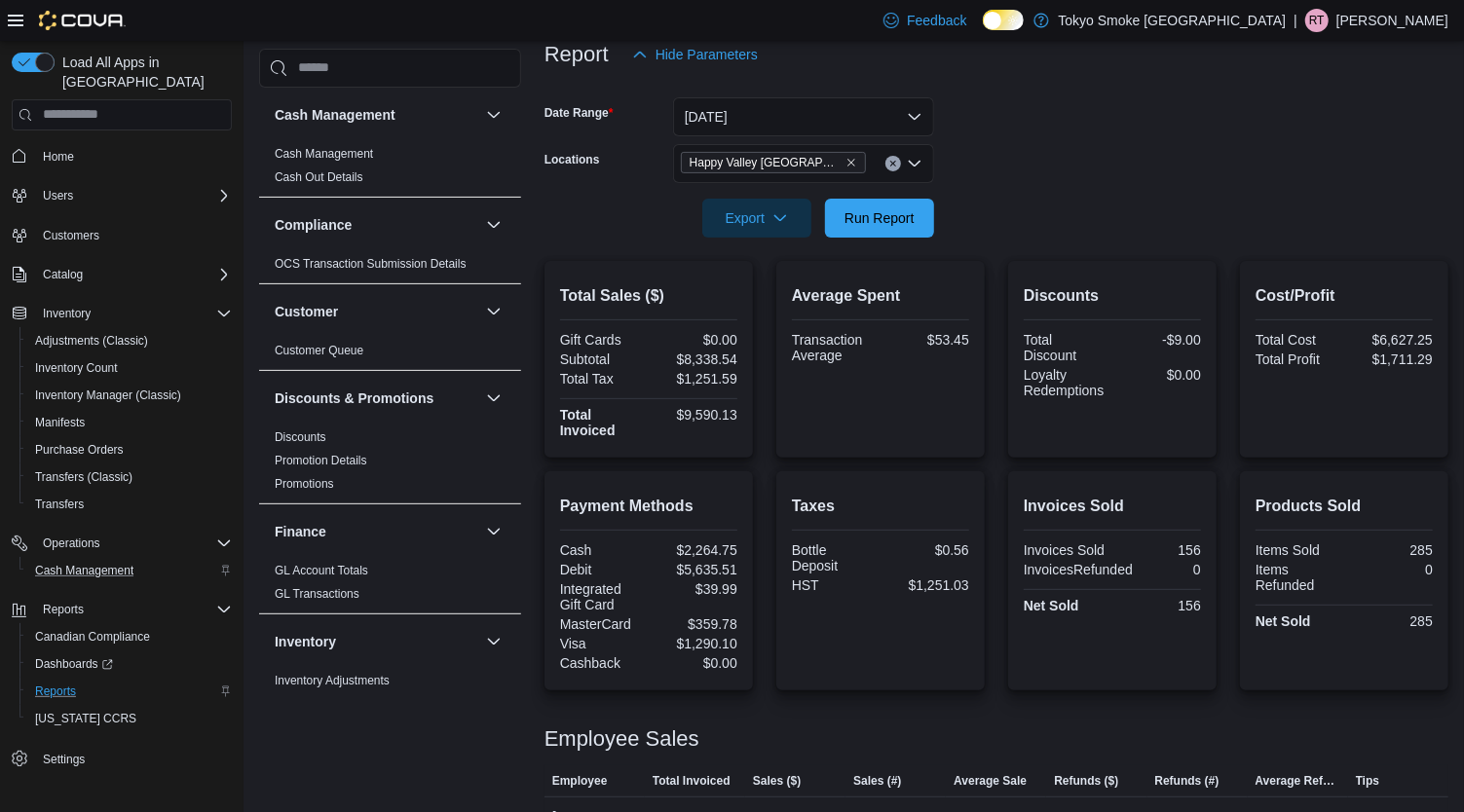
scroll to position [253, 0]
